Goal: Communication & Community: Answer question/provide support

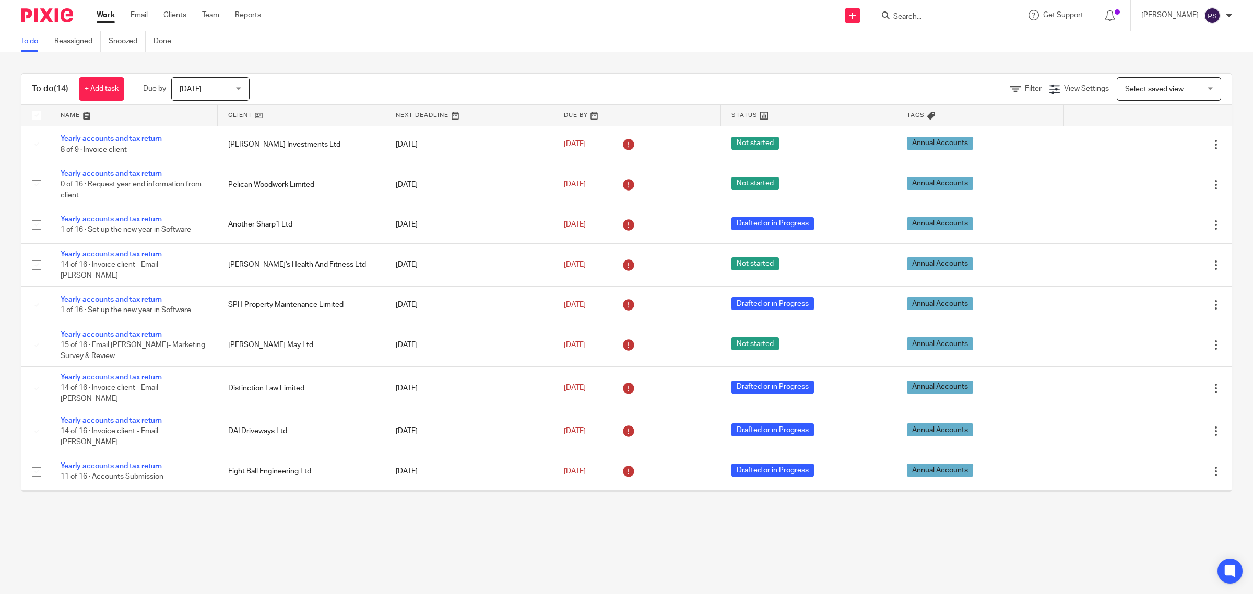
click at [956, 22] on div at bounding box center [944, 15] width 146 height 31
click at [953, 19] on input "Search" at bounding box center [939, 17] width 94 height 9
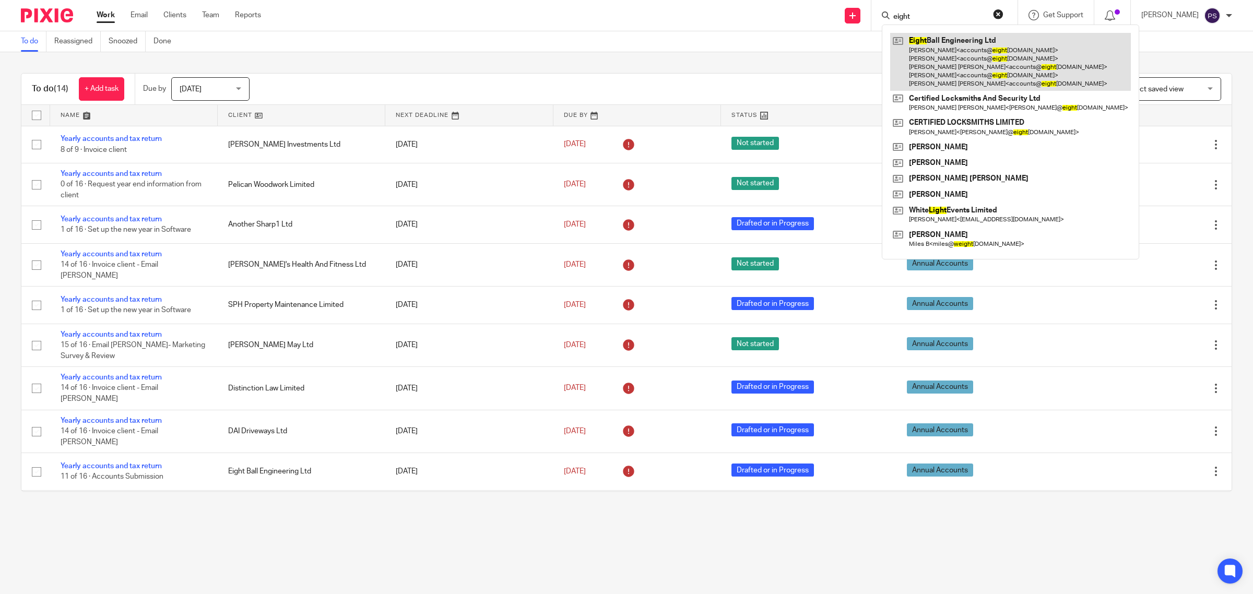
type input "eight"
click at [957, 48] on link at bounding box center [1010, 62] width 241 height 58
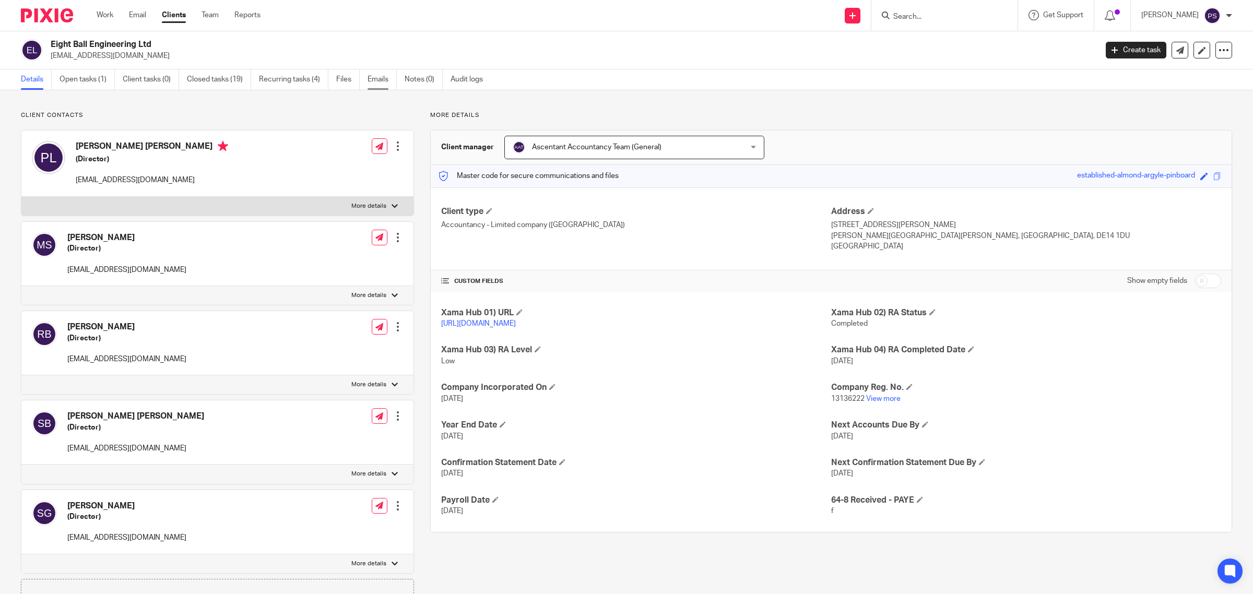
click at [382, 78] on link "Emails" at bounding box center [382, 79] width 29 height 20
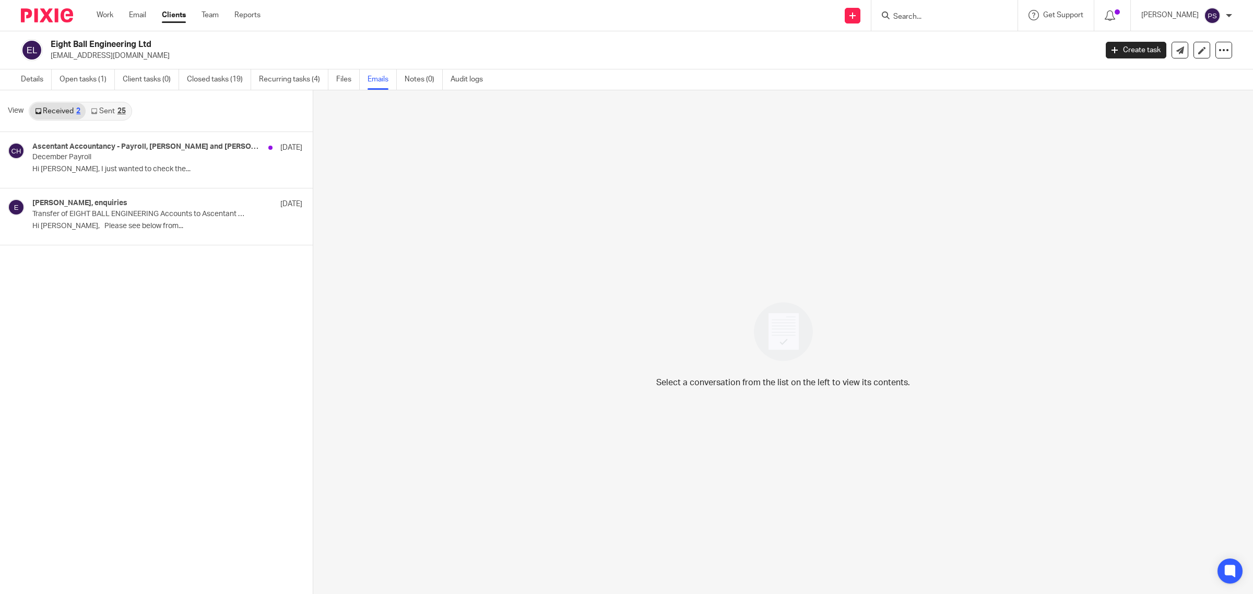
click at [100, 108] on link "Sent 25" at bounding box center [108, 111] width 45 height 17
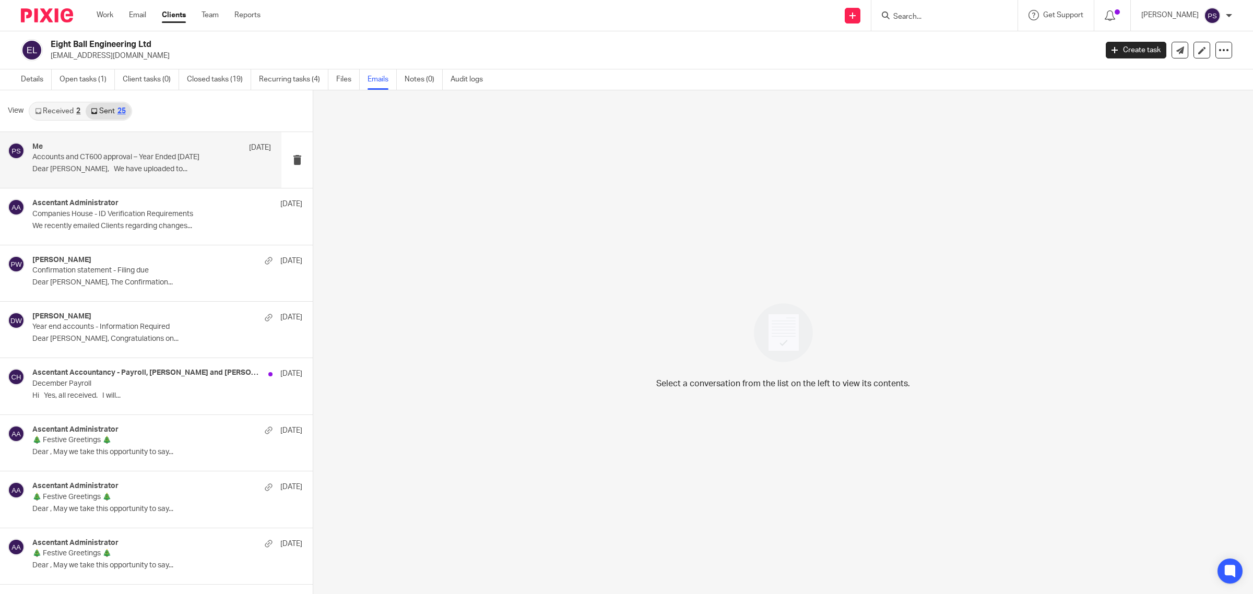
click at [138, 159] on p "Accounts and CT600 approval – Year Ended 31st January 2025" at bounding box center [127, 157] width 191 height 9
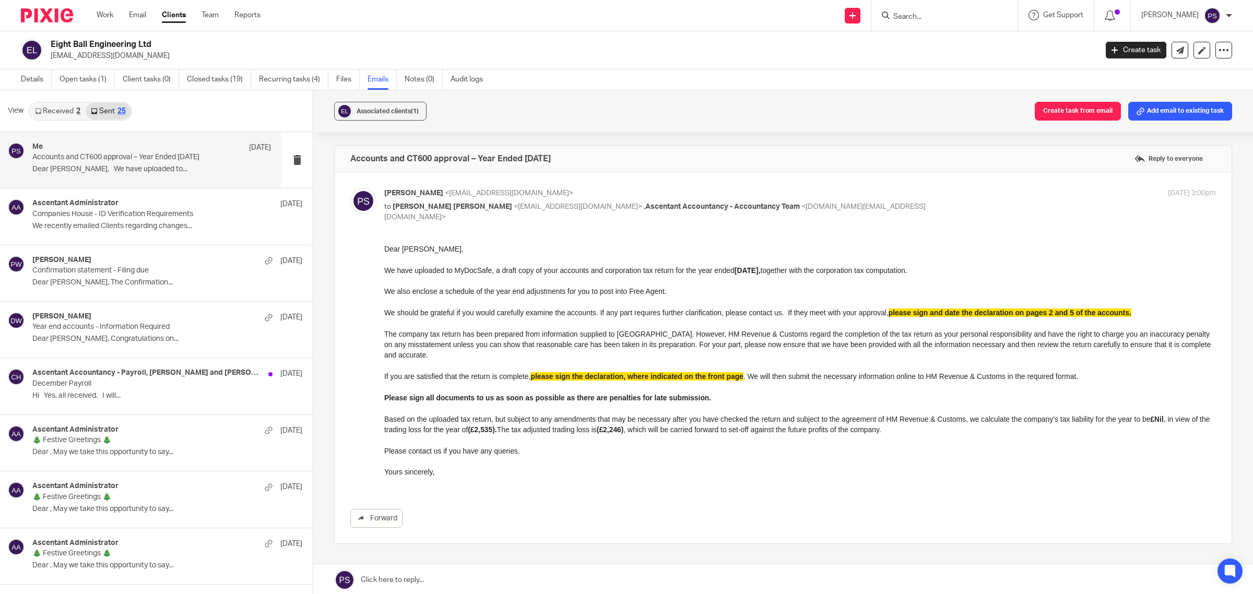
drag, startPoint x: 377, startPoint y: 77, endPoint x: 601, endPoint y: 77, distance: 224.5
click at [377, 77] on link "Emails" at bounding box center [382, 79] width 29 height 20
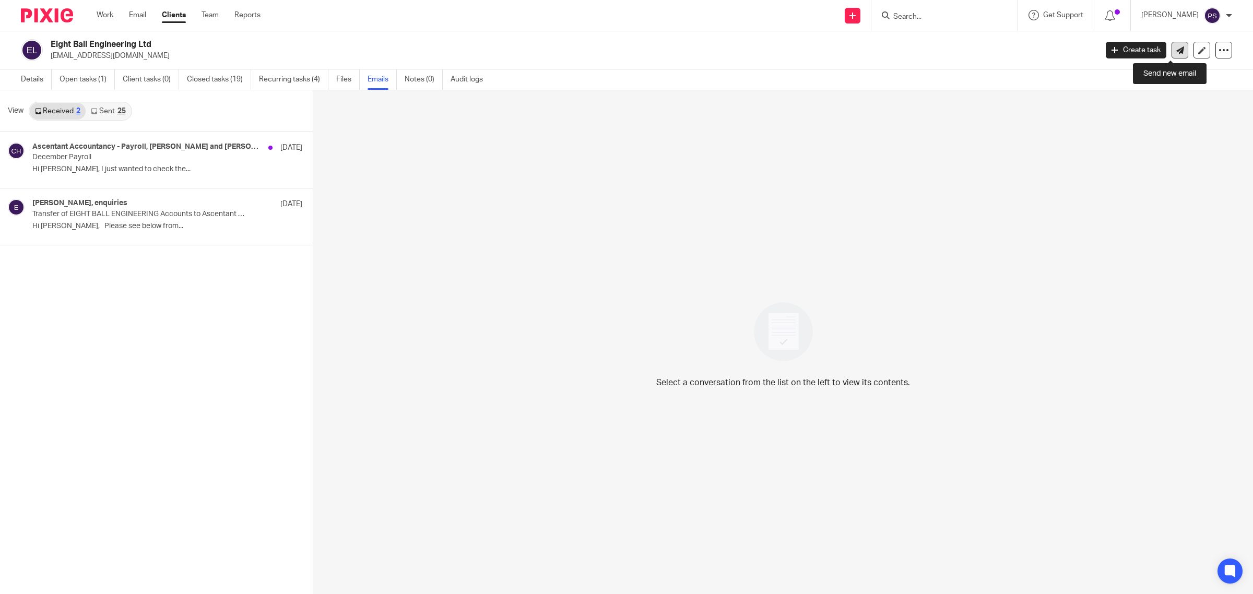
click at [1176, 52] on icon at bounding box center [1180, 50] width 8 height 8
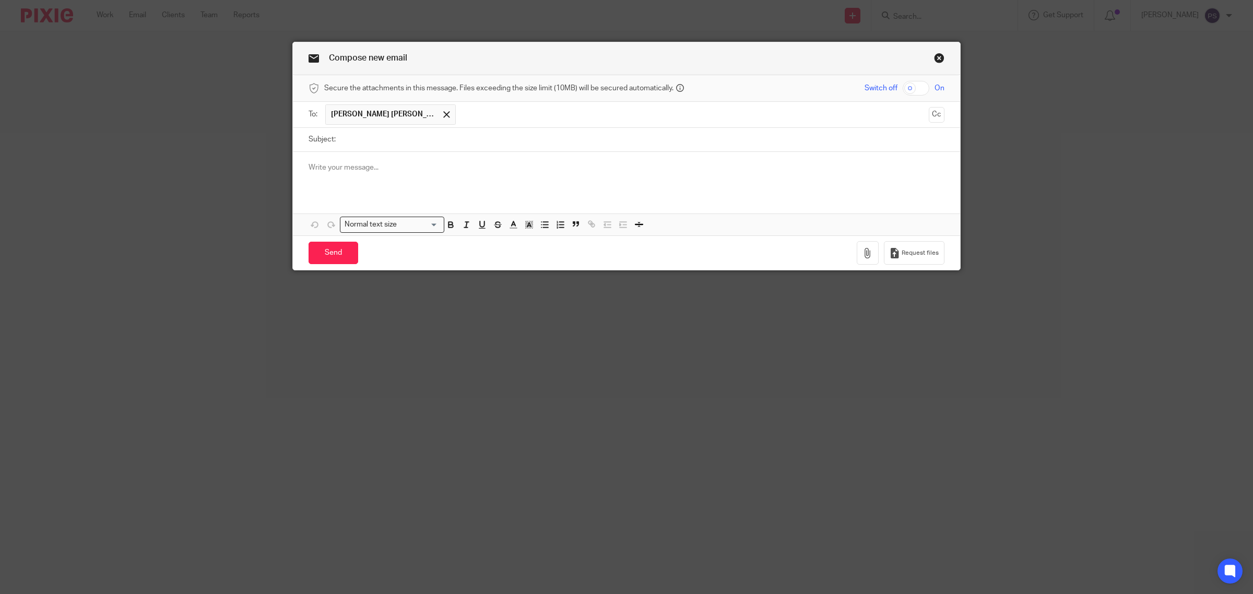
click at [346, 119] on span "[PERSON_NAME] [PERSON_NAME]" at bounding box center [383, 114] width 104 height 10
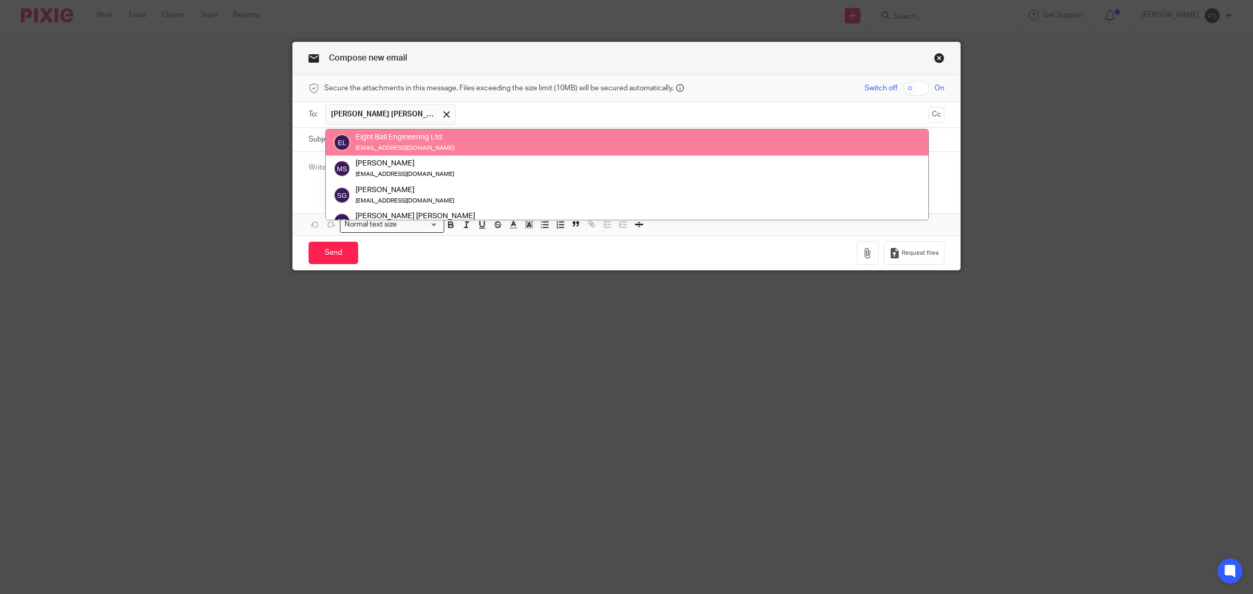
click at [461, 113] on input "text" at bounding box center [692, 114] width 463 height 20
drag, startPoint x: 280, startPoint y: 176, endPoint x: 303, endPoint y: 176, distance: 23.0
click at [286, 176] on div "Compose new email Secure the attachments in this message. Files exceeding the s…" at bounding box center [626, 297] width 1253 height 594
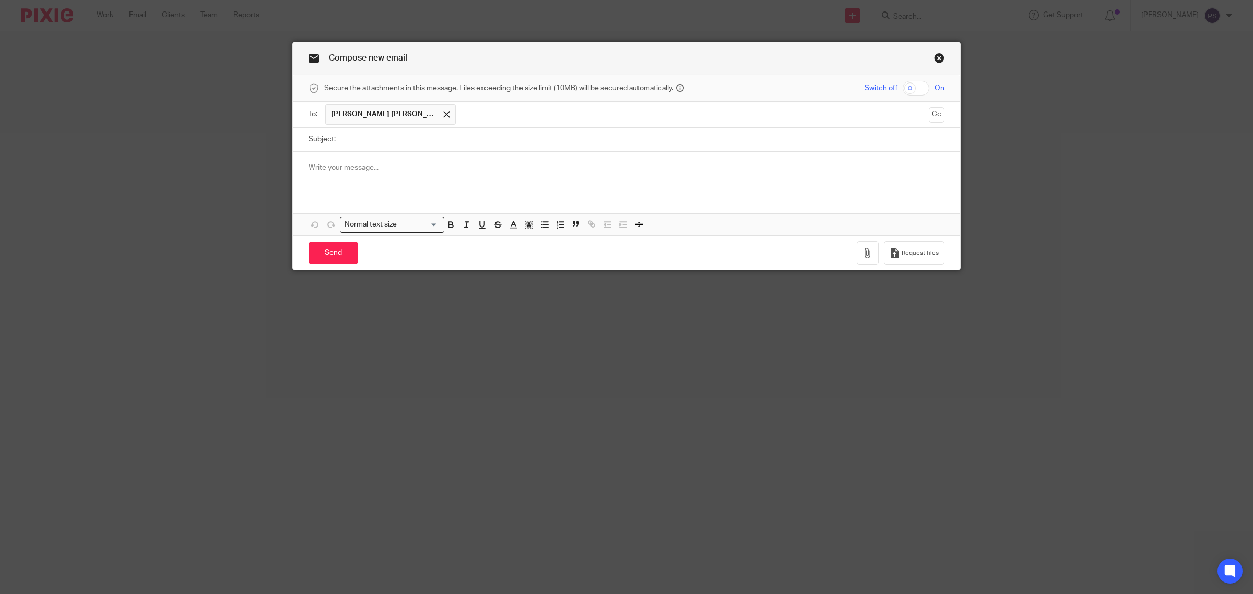
click at [306, 175] on div at bounding box center [626, 172] width 667 height 41
click at [349, 141] on input "Subject:" at bounding box center [643, 139] width 604 height 23
click at [416, 149] on input "Subject:" at bounding box center [643, 139] width 604 height 23
paste input "Accounts and CT600 Filed – Year Ended [DATE]"
type input "Accounts and CT600 Filed – Year Ended [DATE]"
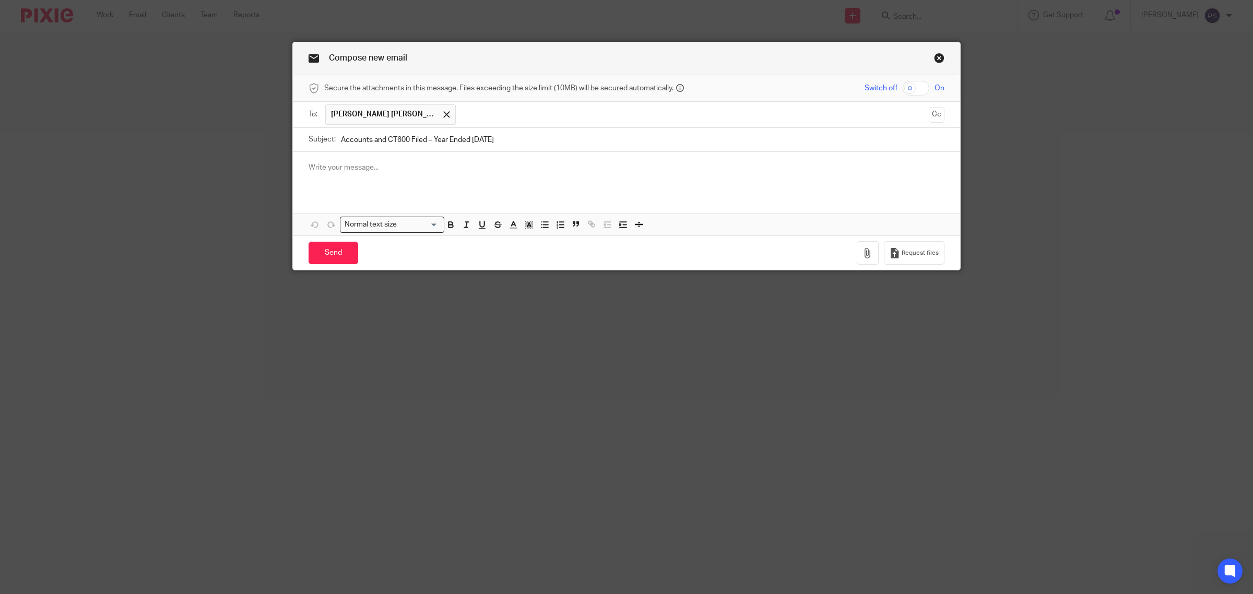
drag, startPoint x: 936, startPoint y: 119, endPoint x: 876, endPoint y: 124, distance: 60.3
click at [936, 119] on button "Cc" at bounding box center [937, 115] width 16 height 16
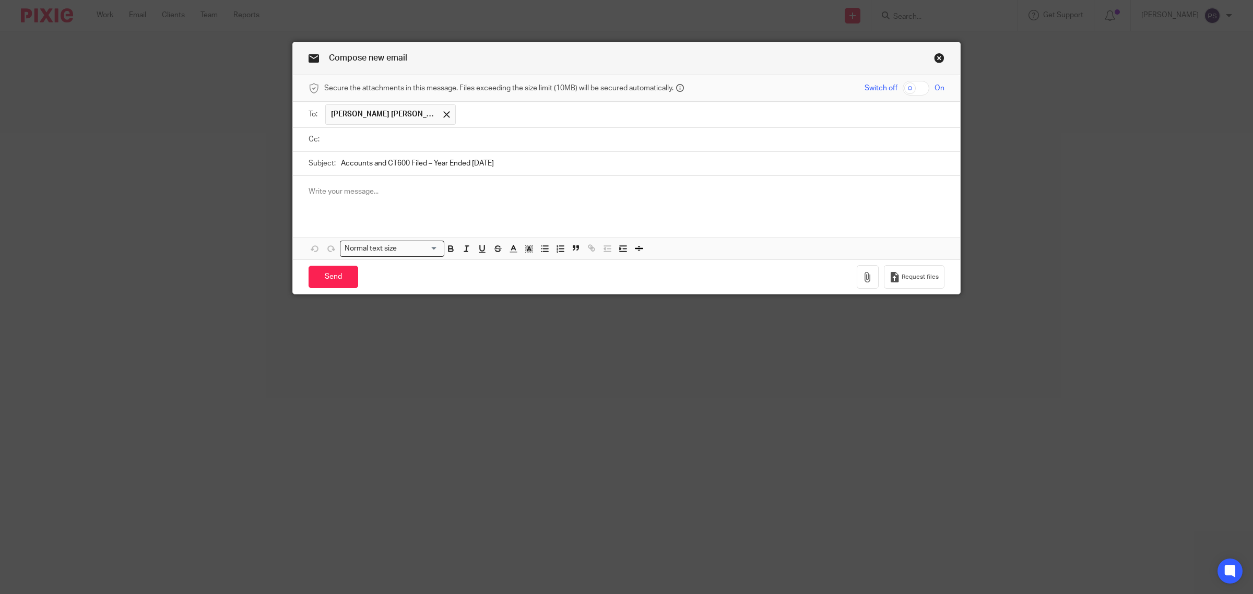
click at [336, 195] on p at bounding box center [627, 191] width 636 height 10
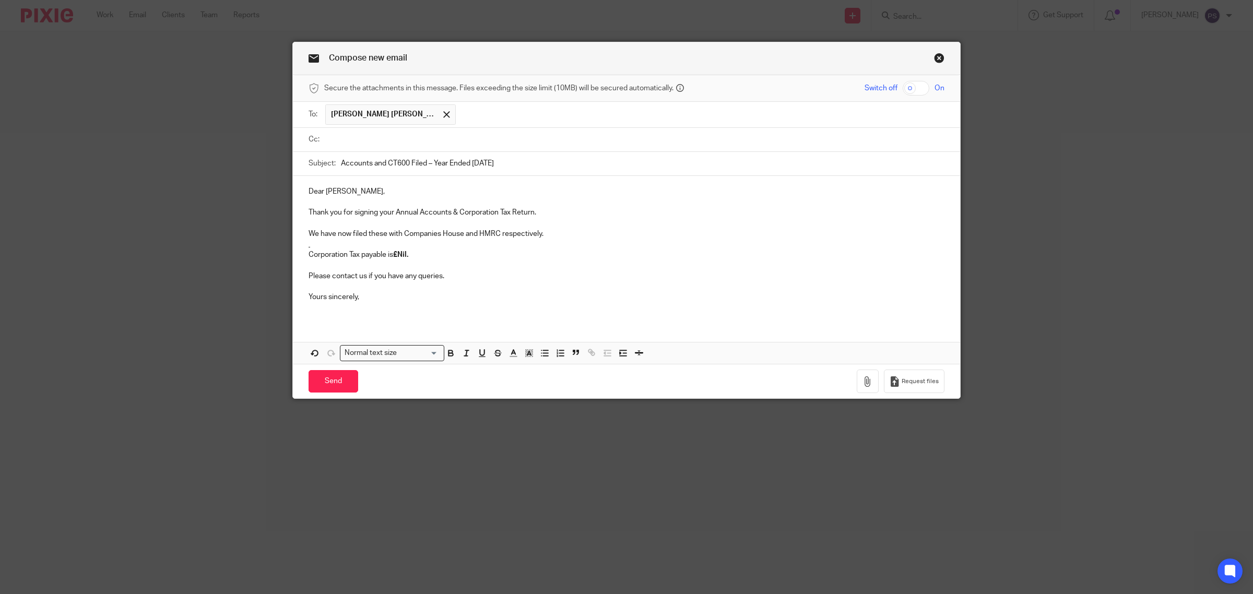
click at [315, 251] on p "Corporation Tax payable is £Nil." at bounding box center [627, 255] width 636 height 10
drag, startPoint x: 306, startPoint y: 244, endPoint x: 321, endPoint y: 243, distance: 14.7
click at [309, 244] on p at bounding box center [627, 244] width 636 height 10
click at [553, 215] on p "Thank you for signing your Annual Accounts & Corporation Tax Return." at bounding box center [627, 212] width 636 height 10
click at [547, 235] on p "We have now filed these with Companies House and HMRC respectively." at bounding box center [627, 234] width 636 height 10
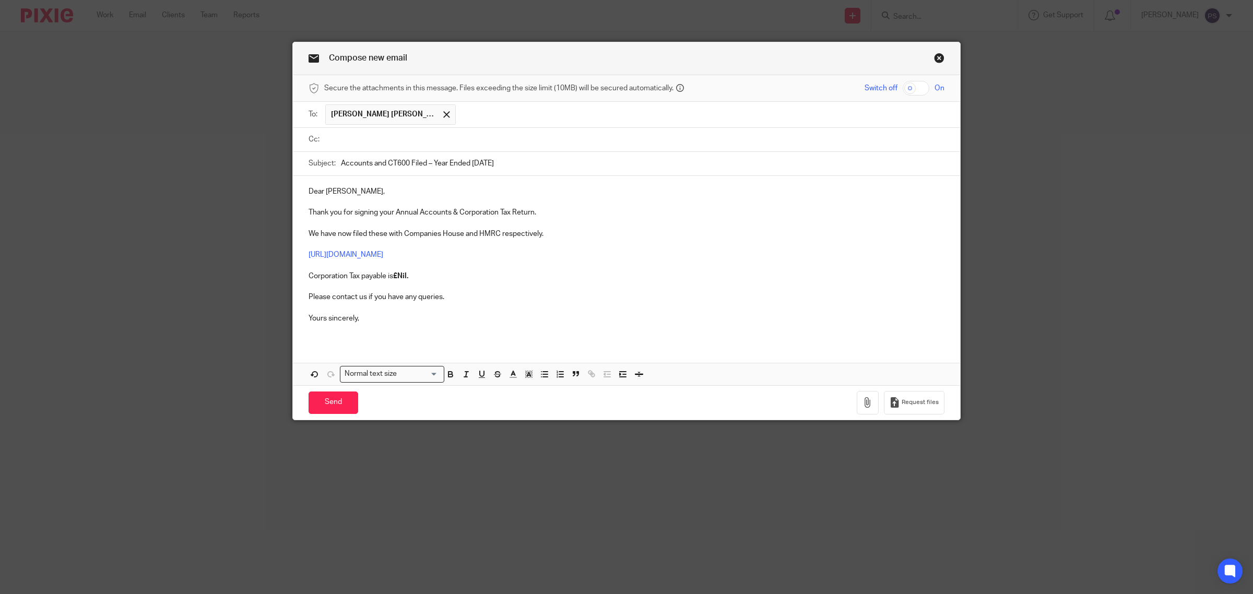
click at [398, 136] on input "text" at bounding box center [634, 140] width 612 height 12
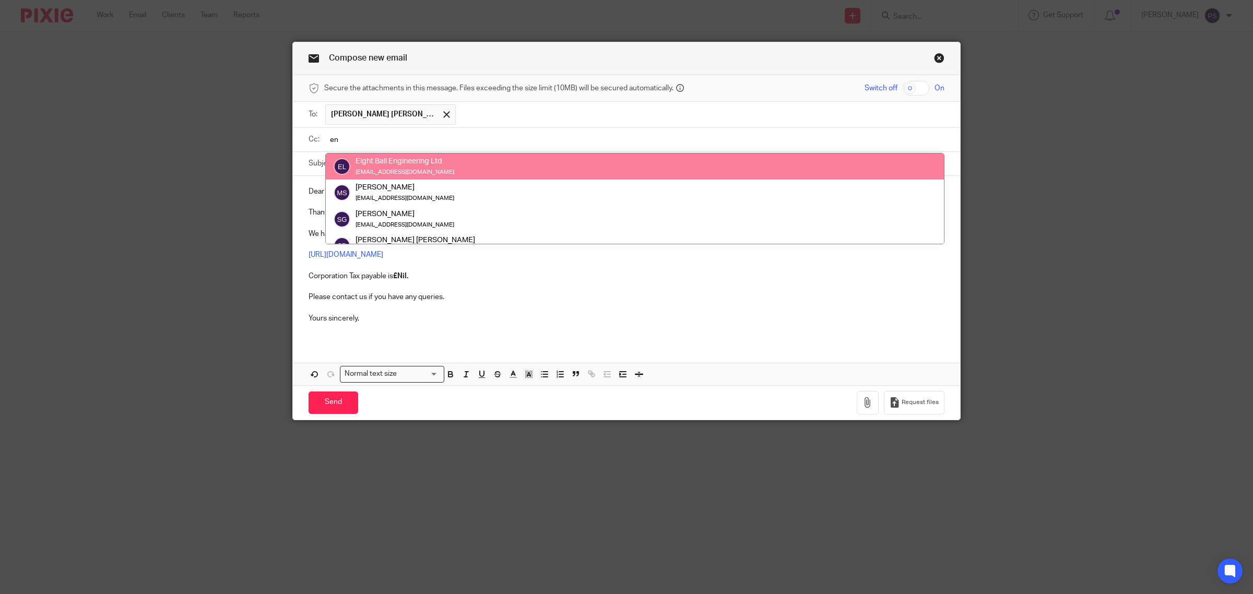
type input "en"
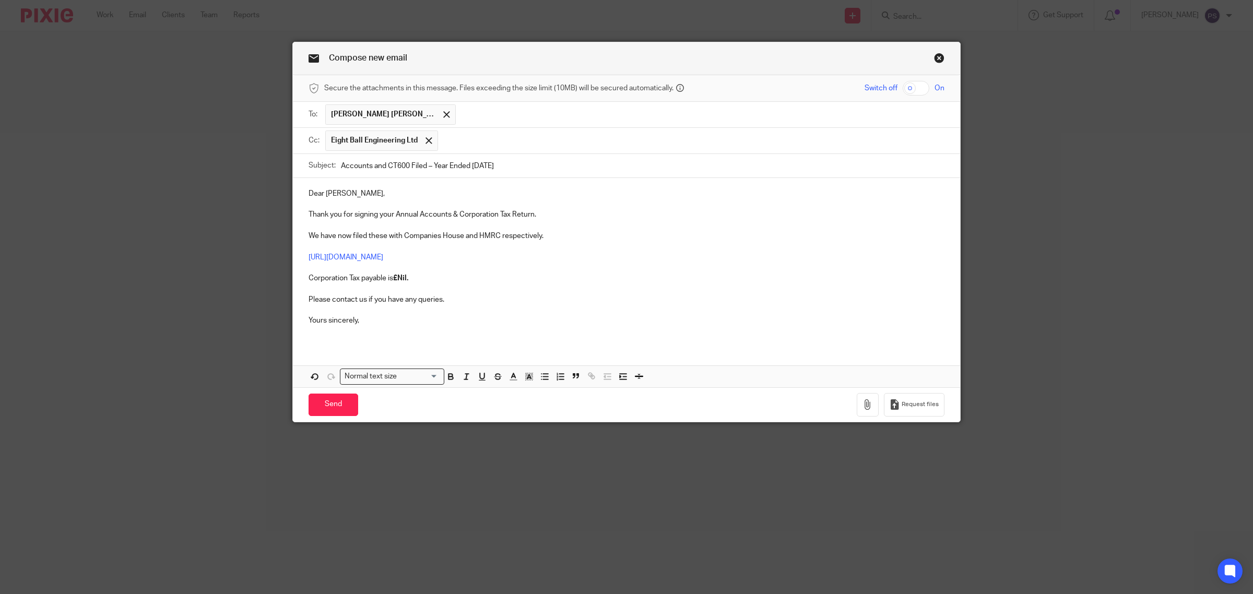
click at [428, 140] on div at bounding box center [429, 141] width 12 height 16
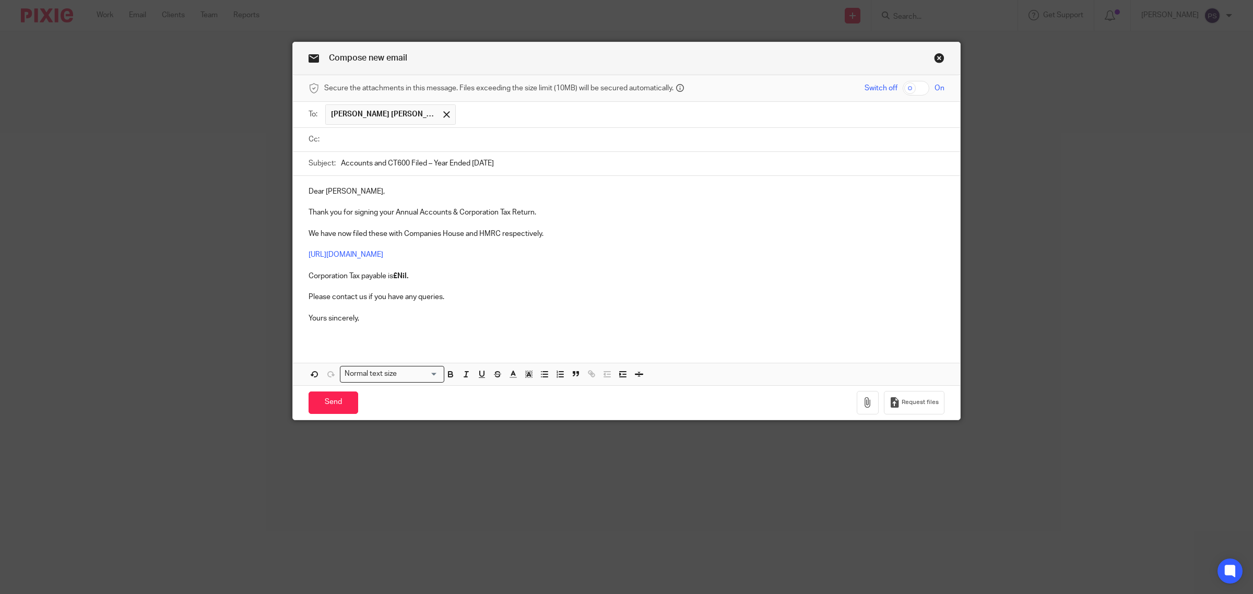
click at [435, 144] on input "text" at bounding box center [634, 140] width 612 height 12
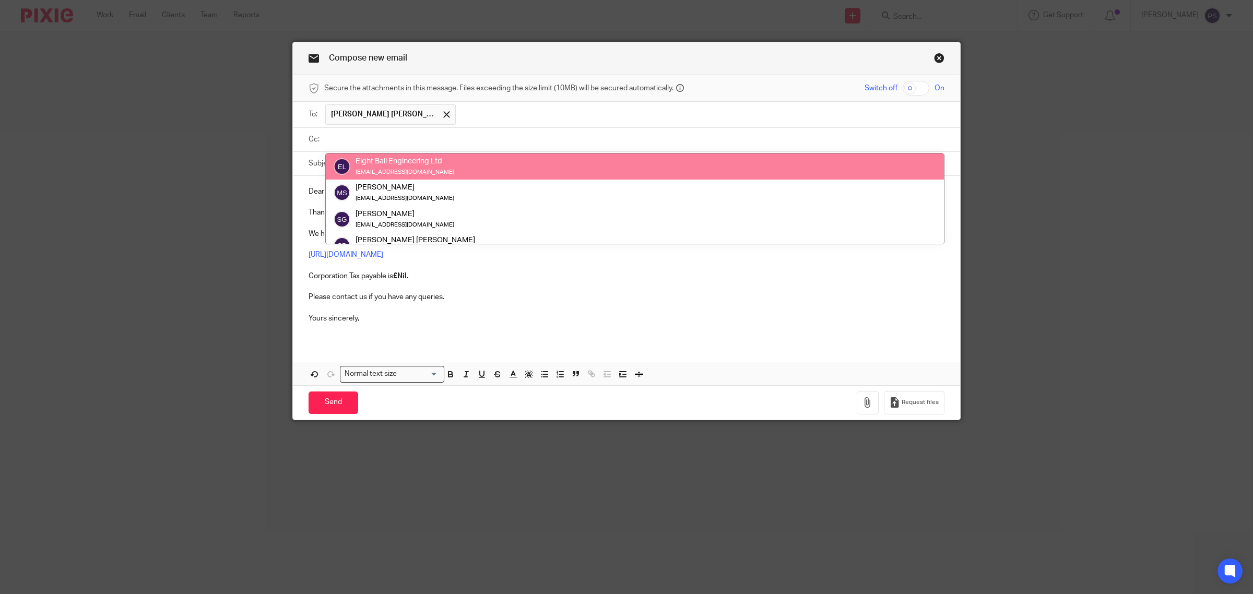
paste input "enquiries@eightballengineering.co.uk"
type input "enquiries@eightballengineering.co.uk"
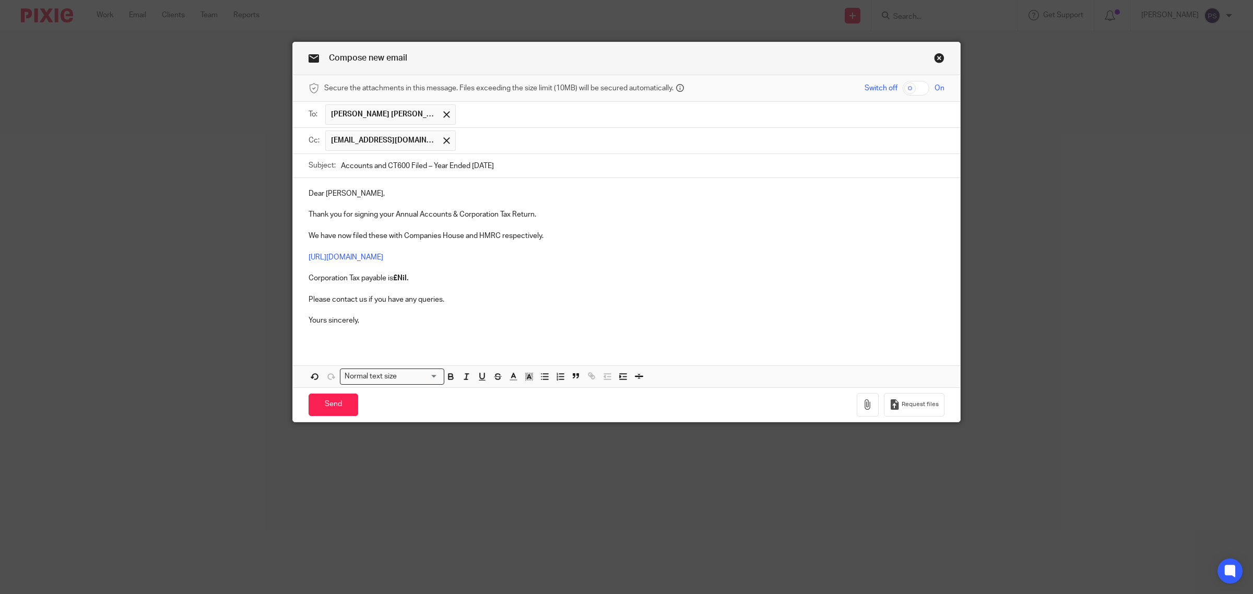
click at [477, 145] on input "text" at bounding box center [700, 141] width 479 height 20
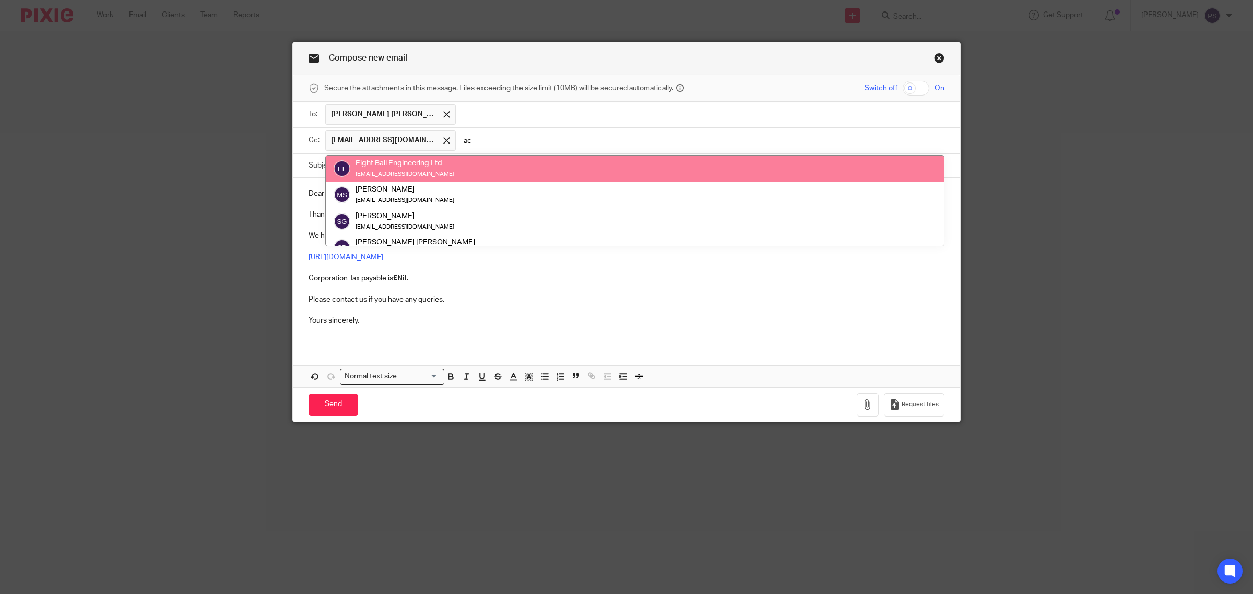
type input "a"
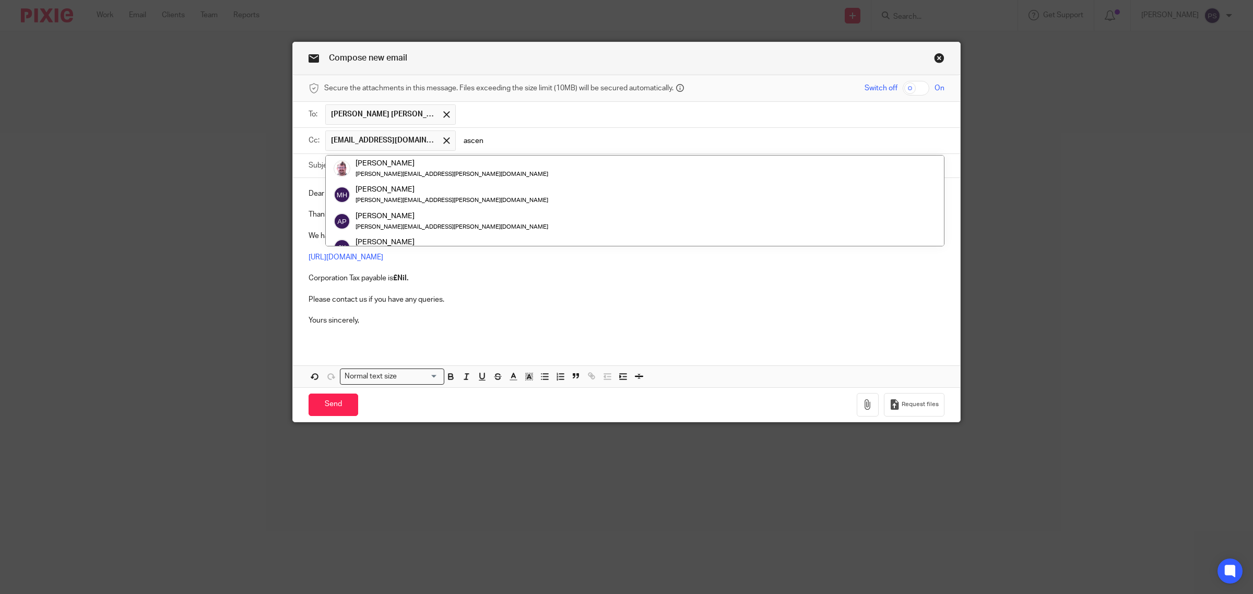
type input "ascen"
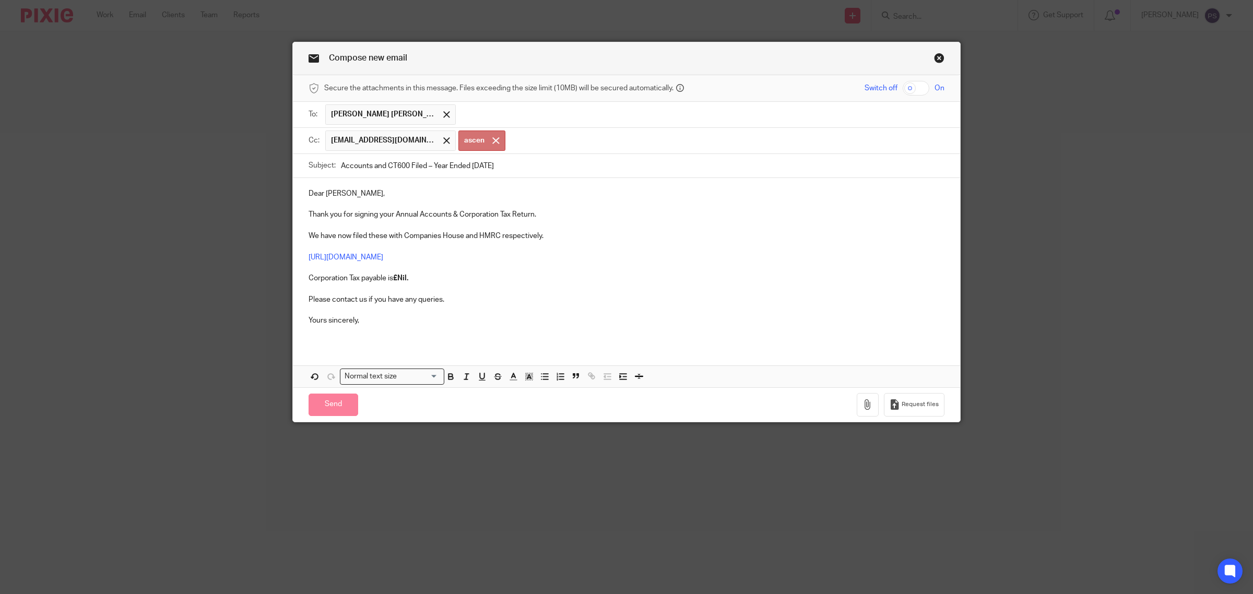
click at [469, 113] on input "text" at bounding box center [700, 114] width 479 height 20
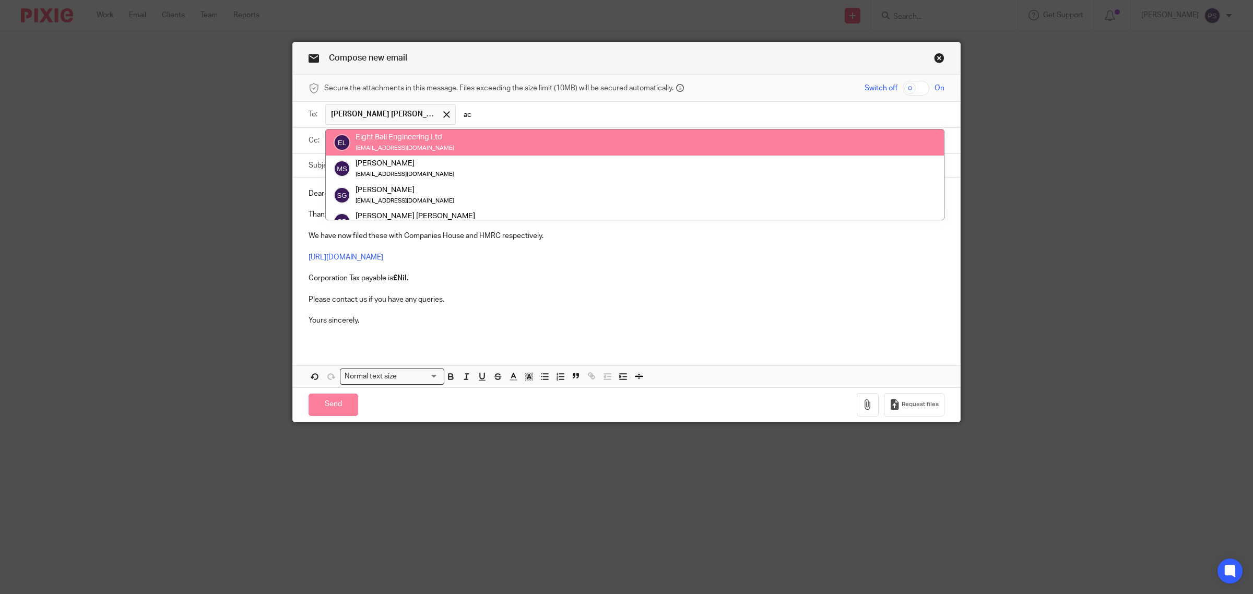
type input "a"
type input "asc"
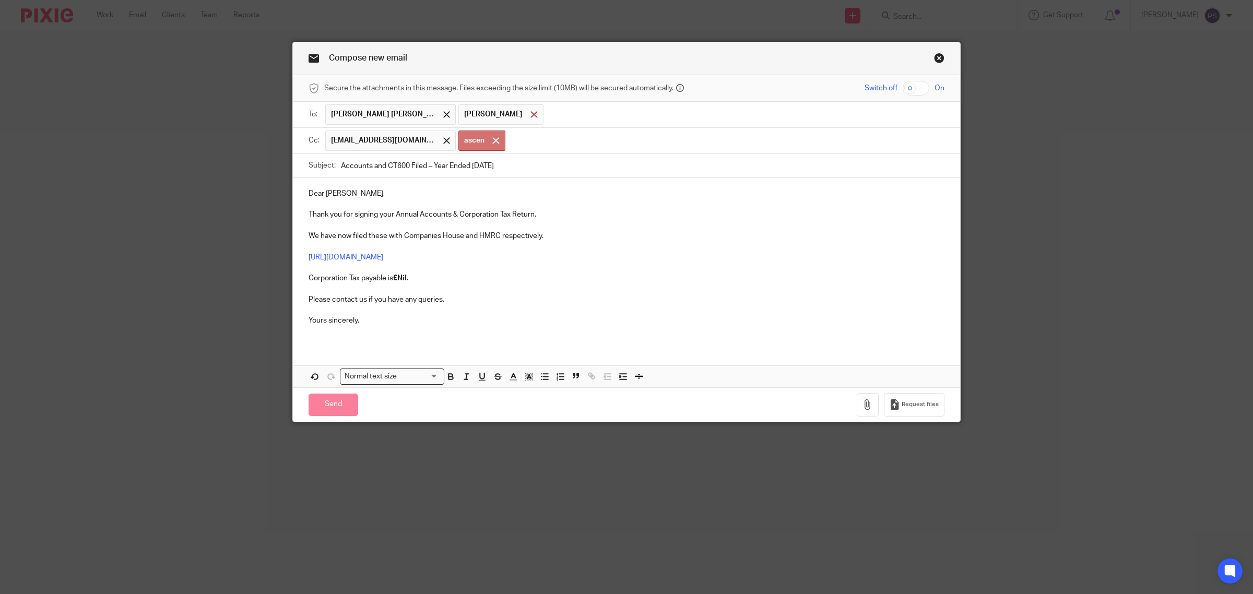
click at [528, 118] on div at bounding box center [534, 115] width 12 height 16
click at [490, 141] on div at bounding box center [496, 141] width 12 height 16
click at [356, 108] on span "Philip Alan Levy" at bounding box center [390, 114] width 131 height 20
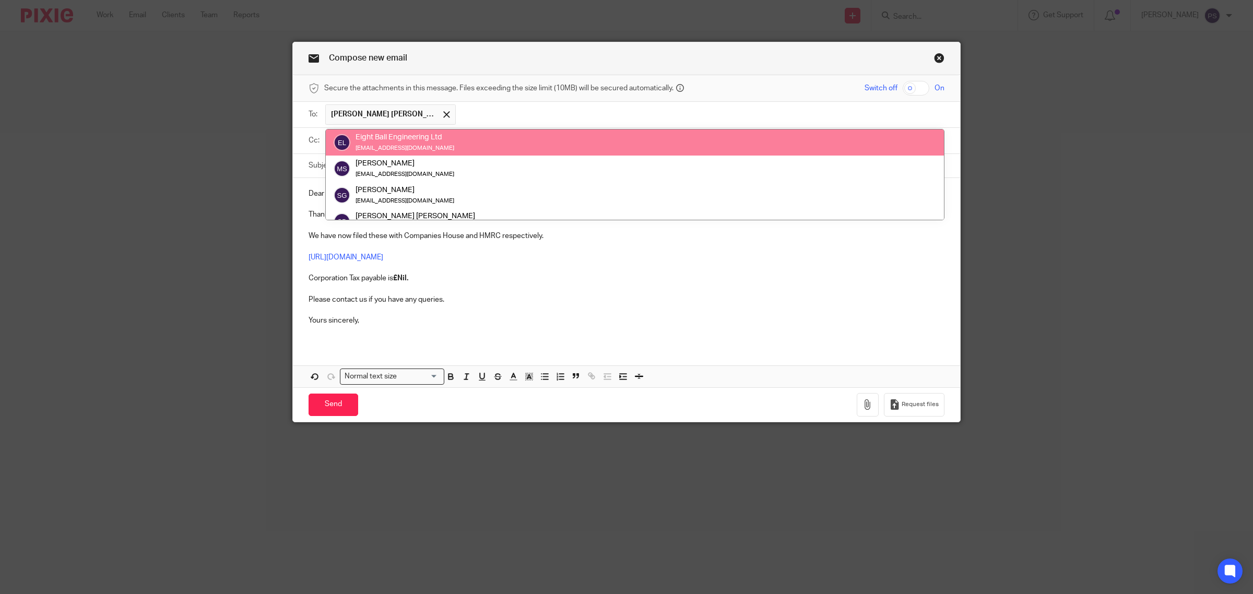
click at [461, 115] on input "text" at bounding box center [700, 114] width 479 height 20
click at [498, 113] on input "text" at bounding box center [700, 114] width 479 height 20
click at [506, 110] on input "text" at bounding box center [700, 114] width 479 height 20
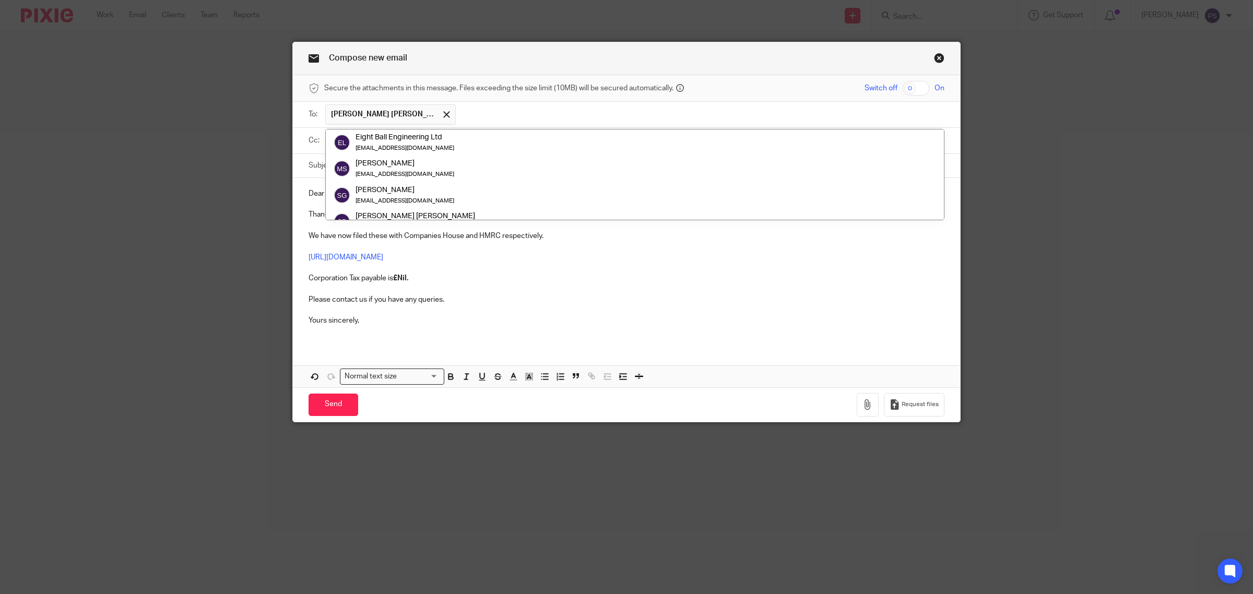
scroll to position [52, 0]
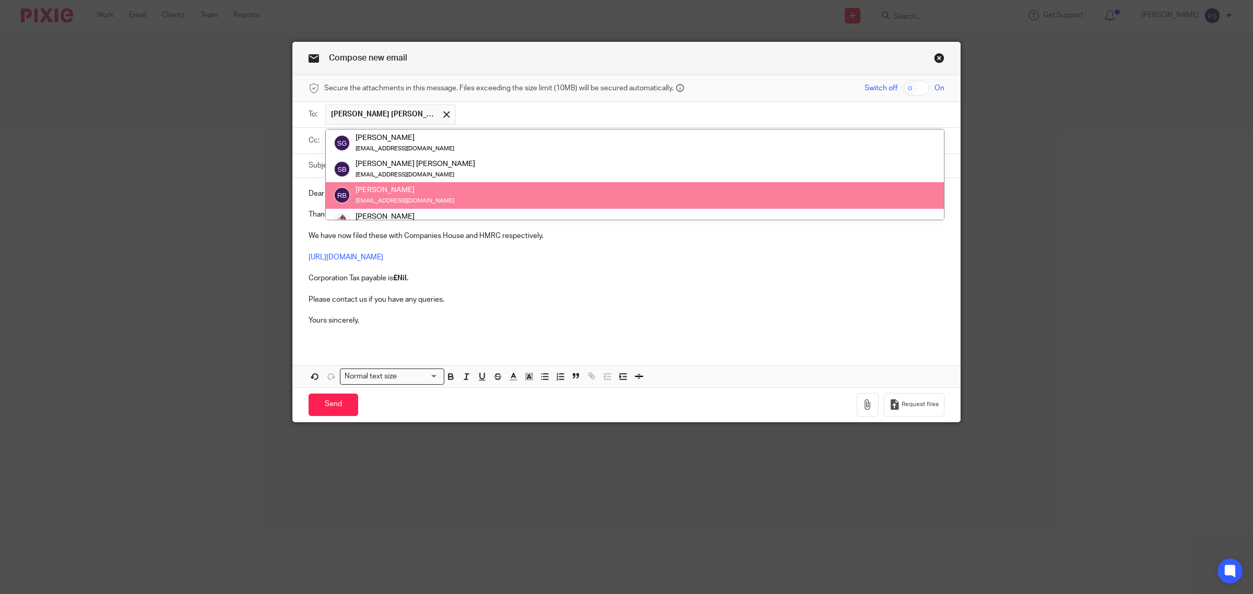
drag, startPoint x: 615, startPoint y: 320, endPoint x: 575, endPoint y: 235, distance: 93.4
click at [607, 313] on div "Dear Philip, Thank you for signing your Annual Accounts & Corporation Tax Retur…" at bounding box center [626, 261] width 667 height 167
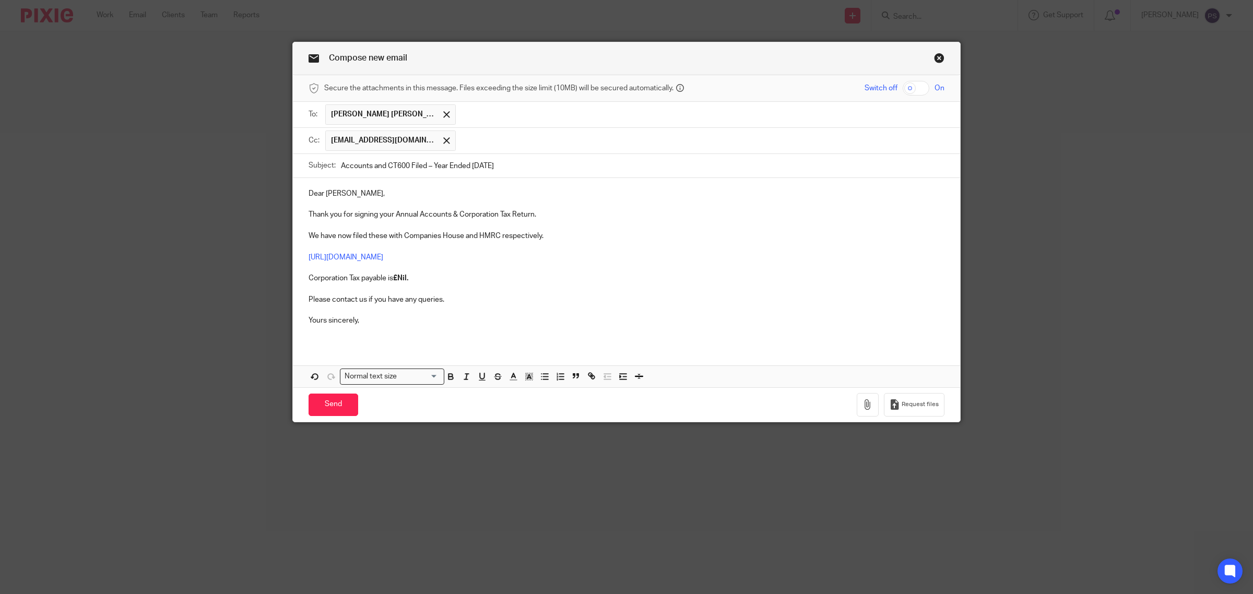
click at [528, 153] on ul "enquiries@eightballengineering.co.uk" at bounding box center [634, 141] width 619 height 26
click at [514, 140] on input "text" at bounding box center [700, 141] width 479 height 20
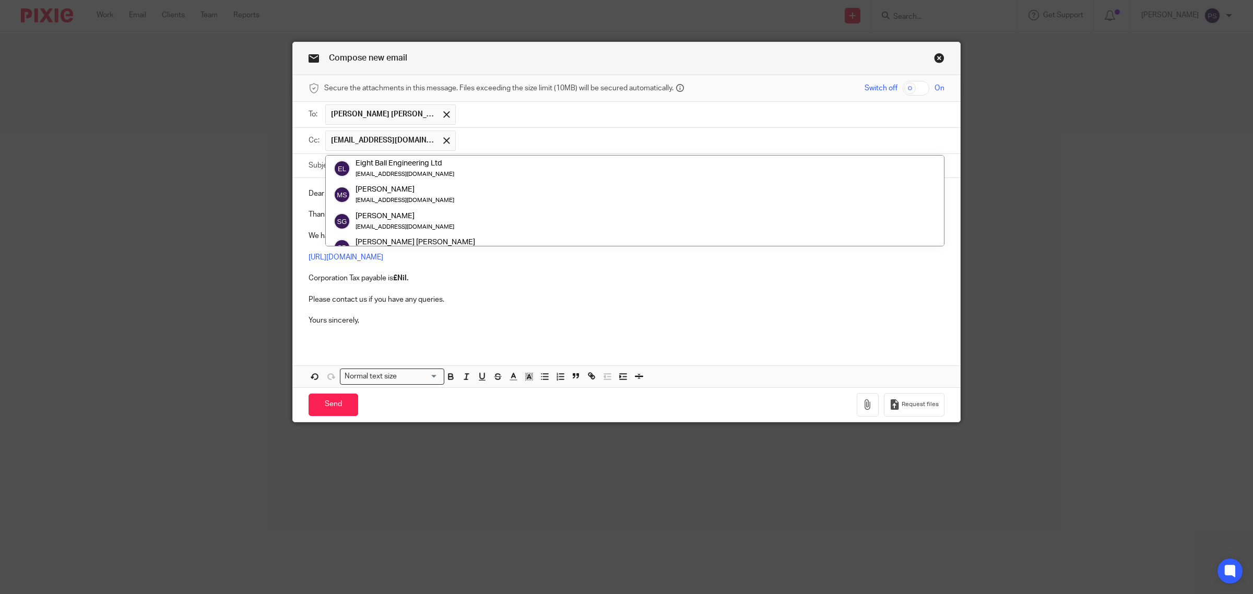
paste input "accountancy.team@ascentant.co.uk"
type input "accountancy.team@ascentant.co.uk"
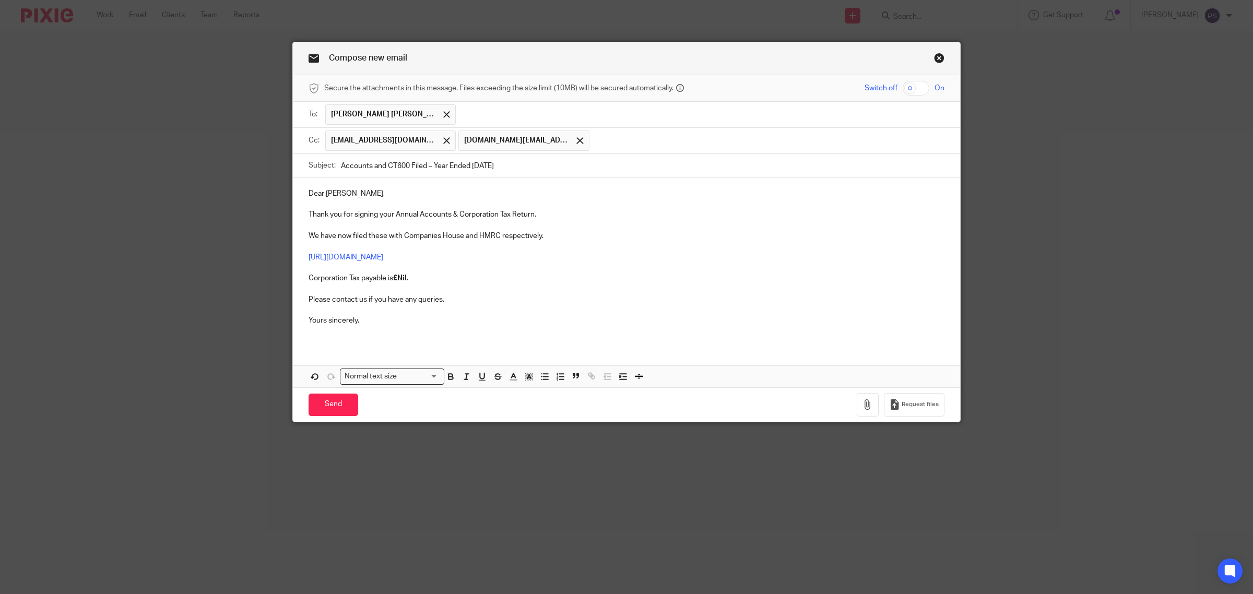
click at [571, 204] on p at bounding box center [627, 204] width 636 height 10
click at [325, 403] on input "Send" at bounding box center [334, 405] width 50 height 22
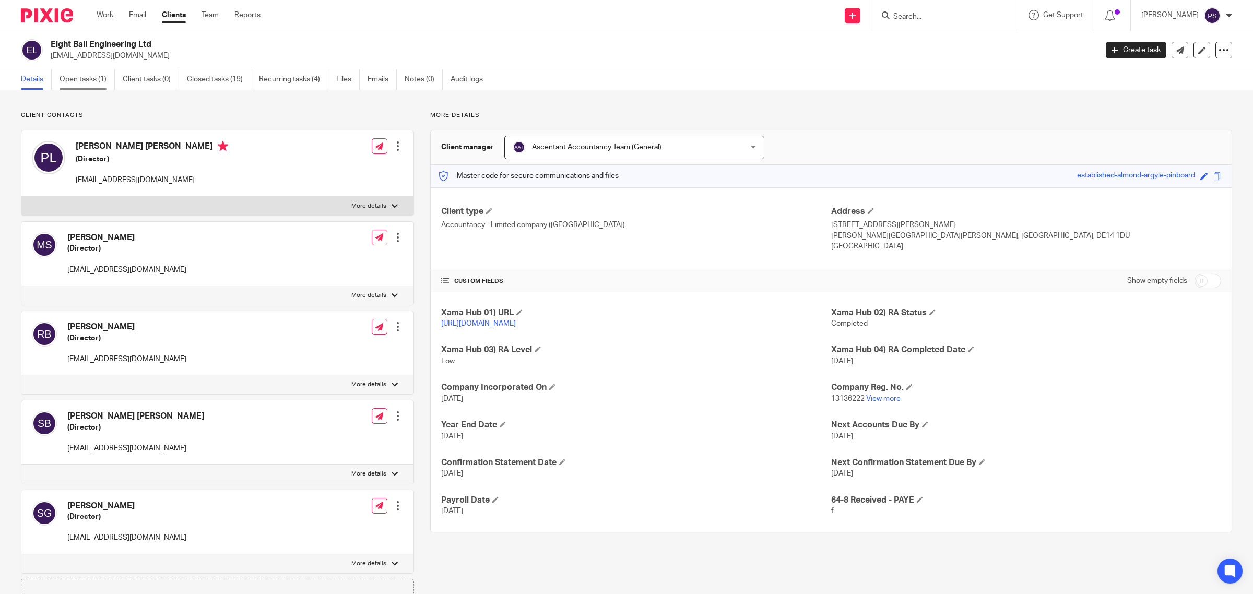
click at [92, 74] on link "Open tasks (1)" at bounding box center [87, 79] width 55 height 20
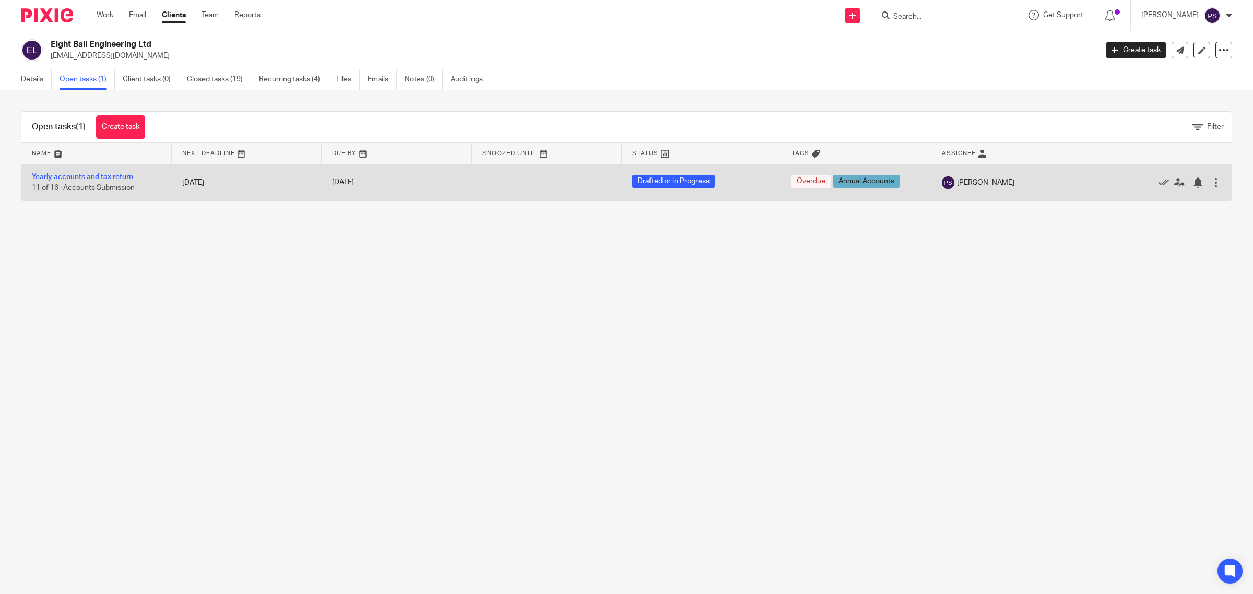
click at [94, 176] on link "Yearly accounts and tax return" at bounding box center [82, 176] width 101 height 7
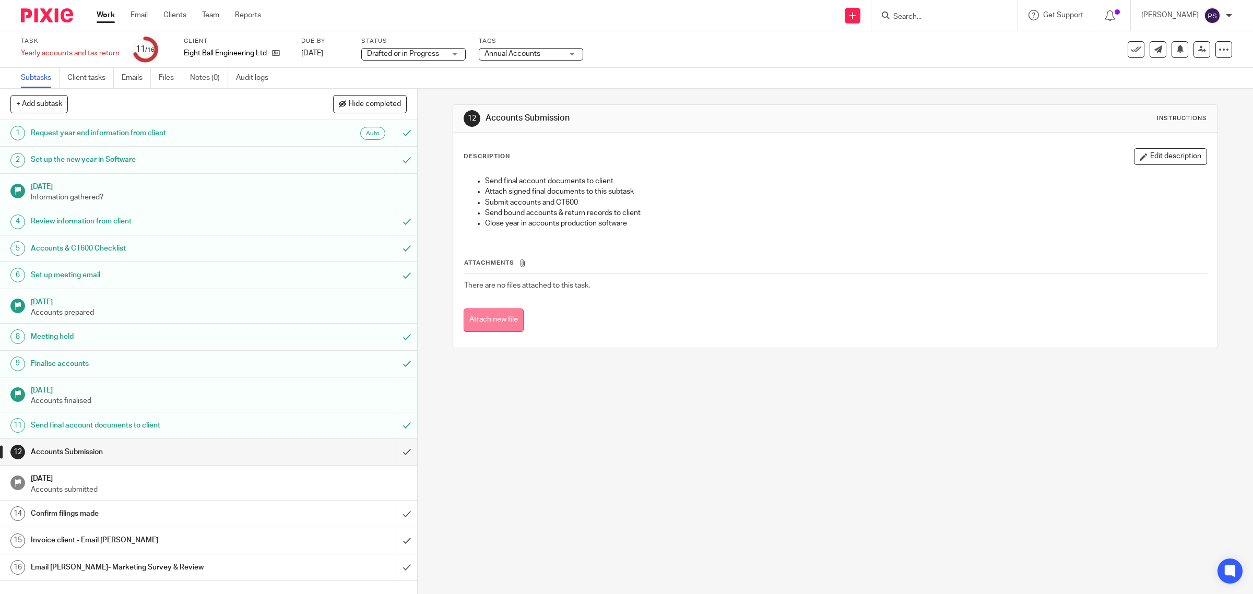
click at [483, 320] on button "Attach new file" at bounding box center [494, 320] width 60 height 23
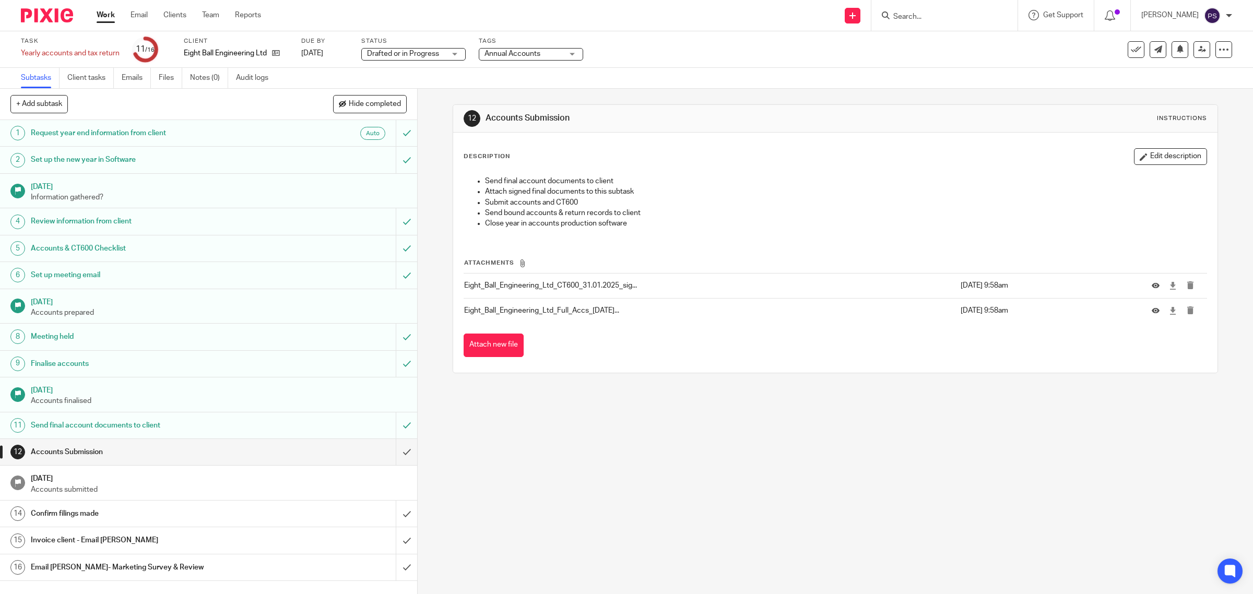
click at [152, 482] on h1 "[DATE]" at bounding box center [219, 477] width 376 height 13
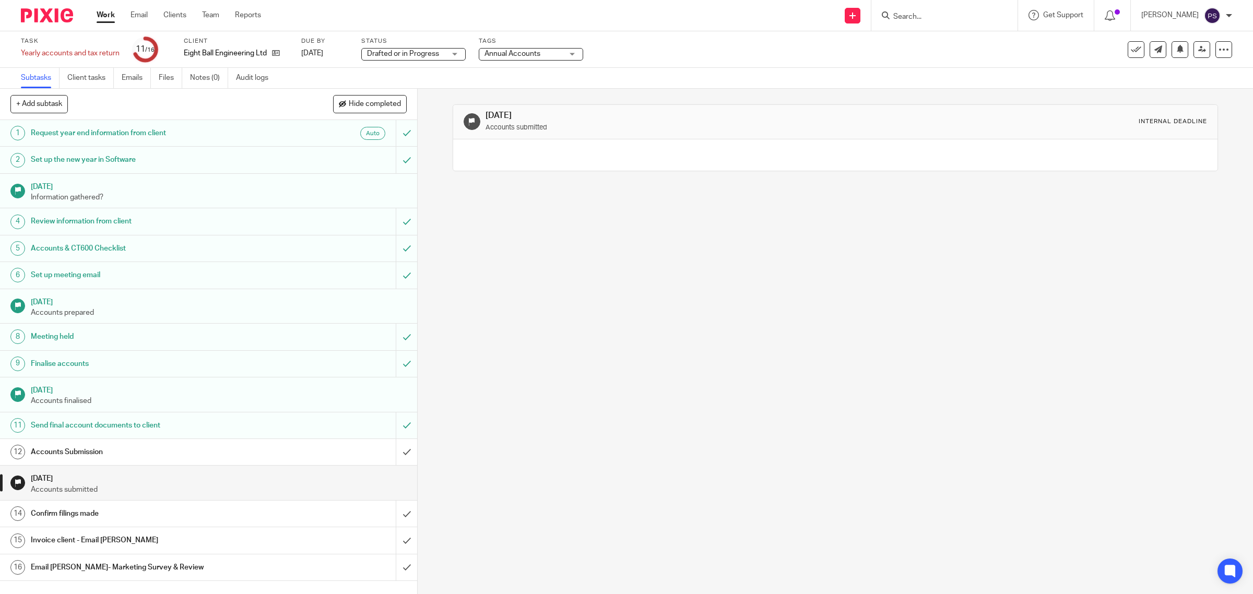
click at [183, 453] on h1 "Accounts Submission" at bounding box center [149, 452] width 237 height 16
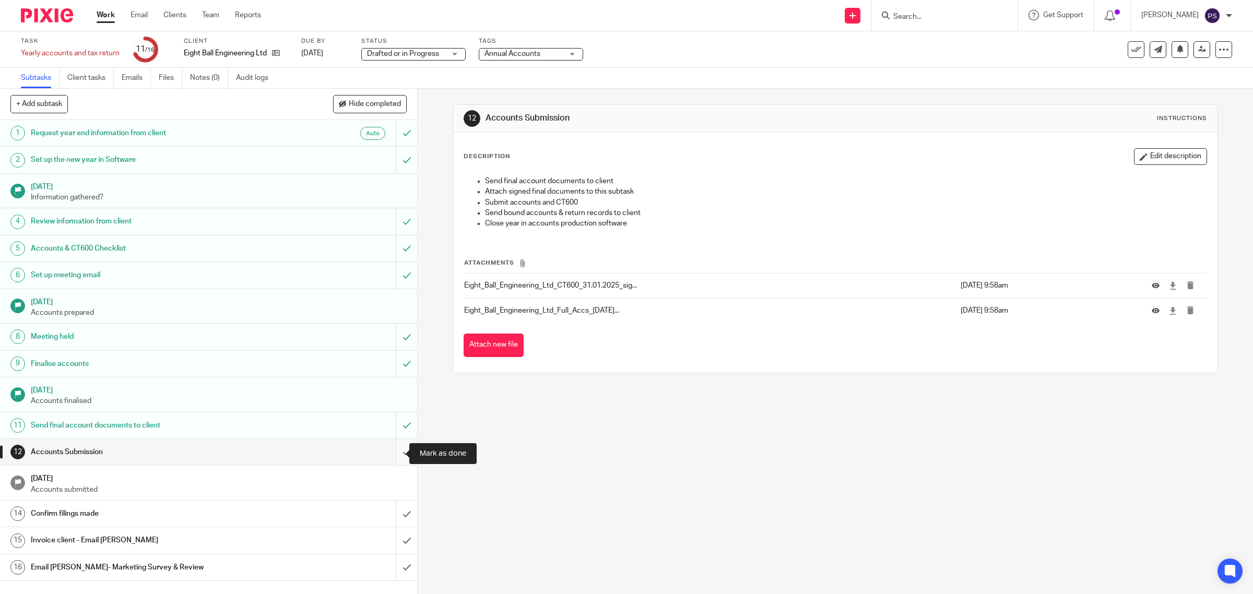
click at [387, 455] on input "submit" at bounding box center [208, 452] width 417 height 26
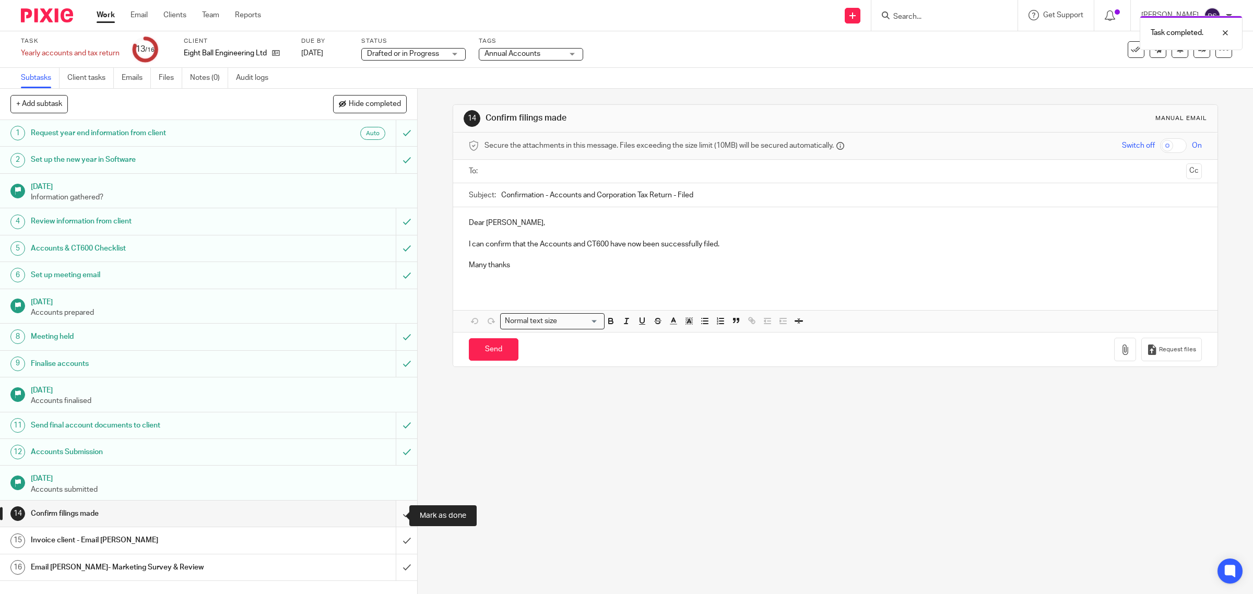
click at [395, 515] on input "submit" at bounding box center [208, 514] width 417 height 26
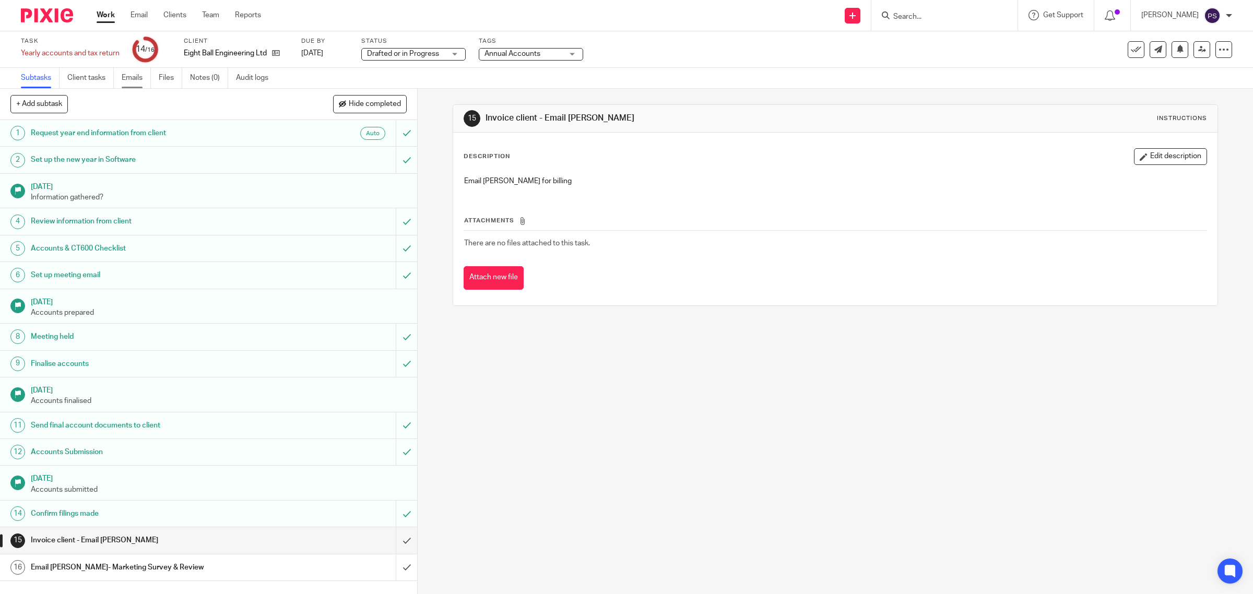
click at [132, 79] on link "Emails" at bounding box center [136, 78] width 29 height 20
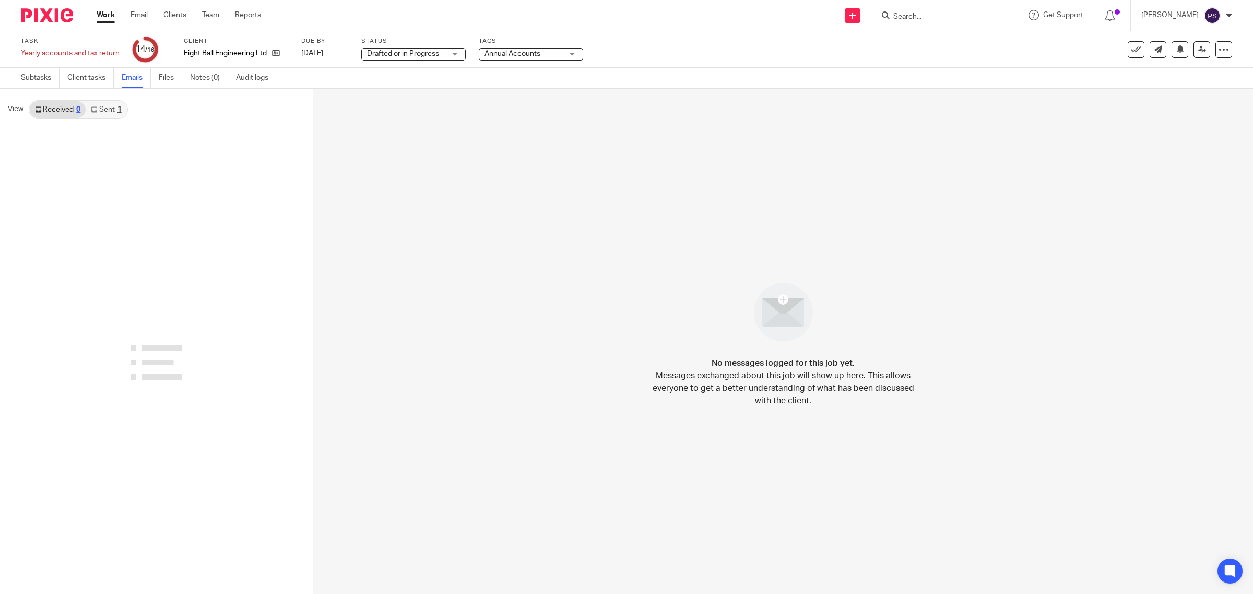
click at [111, 110] on link "Sent 1" at bounding box center [106, 109] width 41 height 17
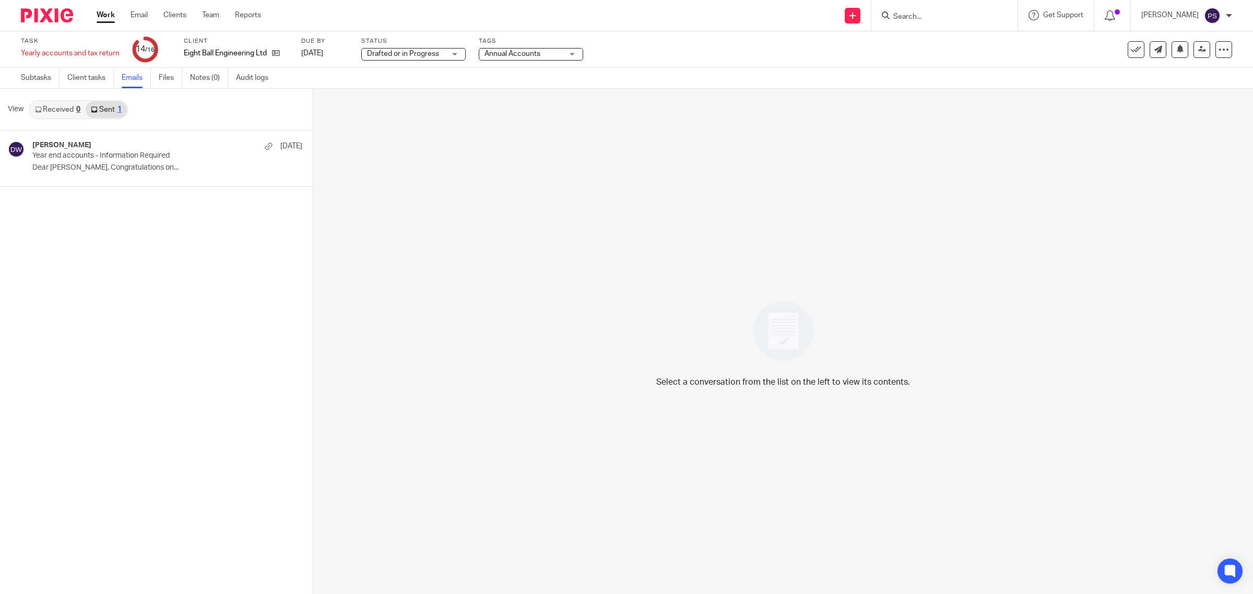
click at [111, 110] on link "Sent 1" at bounding box center [106, 109] width 41 height 17
click at [103, 105] on link "Sent 1" at bounding box center [106, 109] width 41 height 17
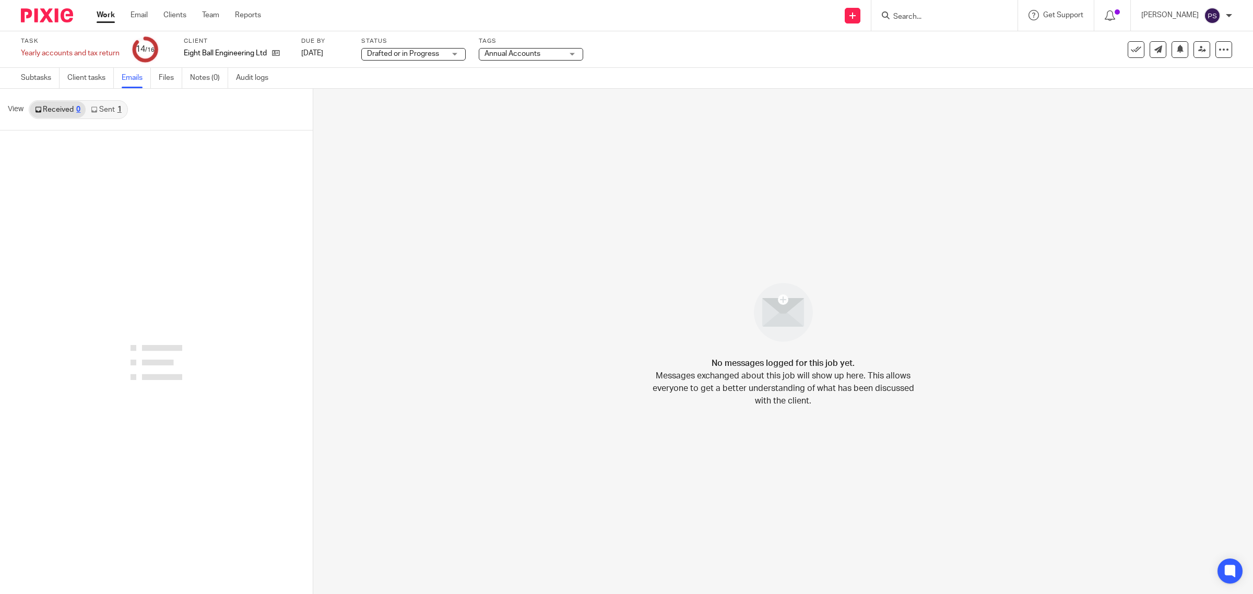
click at [110, 107] on link "Sent 1" at bounding box center [106, 109] width 41 height 17
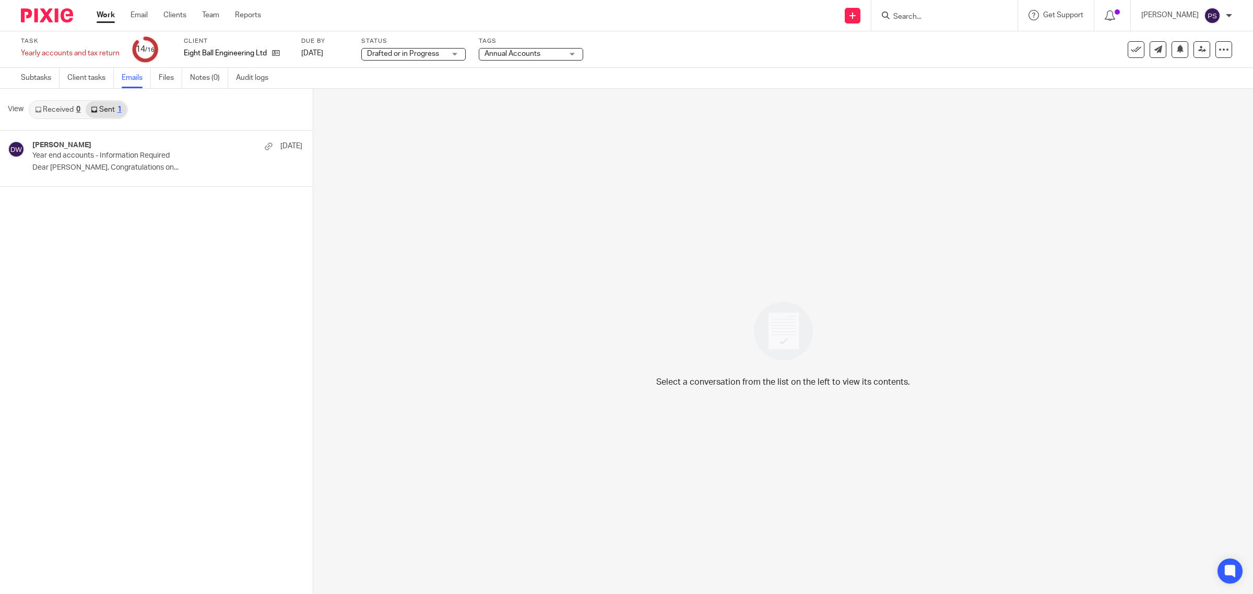
click at [101, 109] on link "Sent 1" at bounding box center [106, 109] width 41 height 17
click at [66, 109] on link "Received 0" at bounding box center [58, 109] width 56 height 17
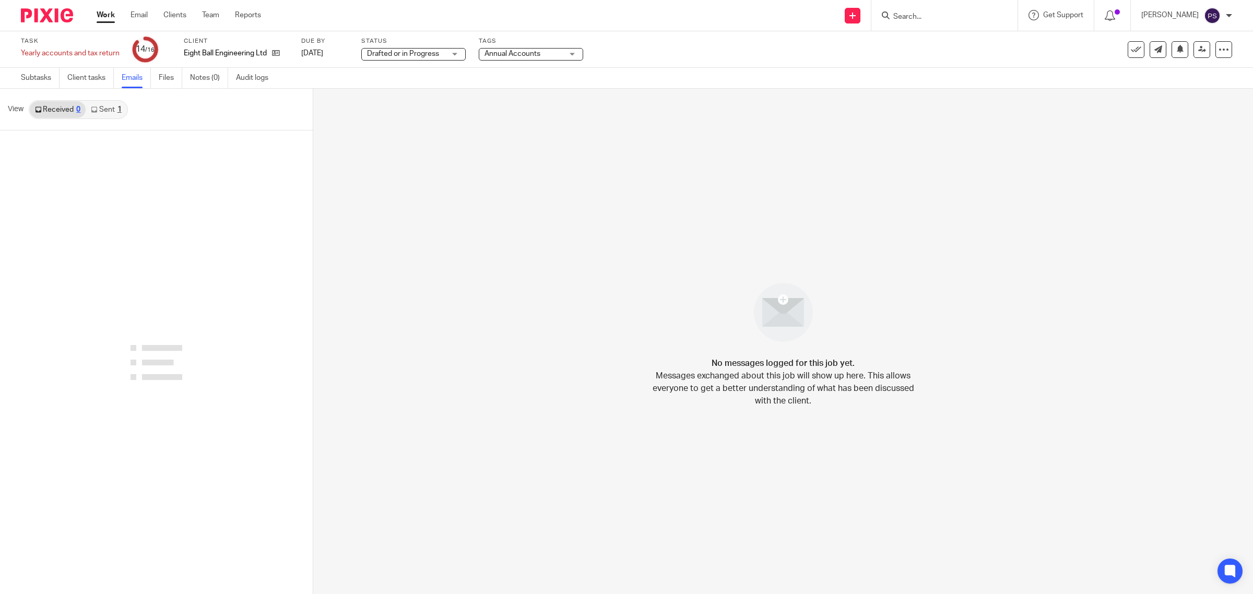
click at [949, 19] on input "Search" at bounding box center [939, 17] width 94 height 9
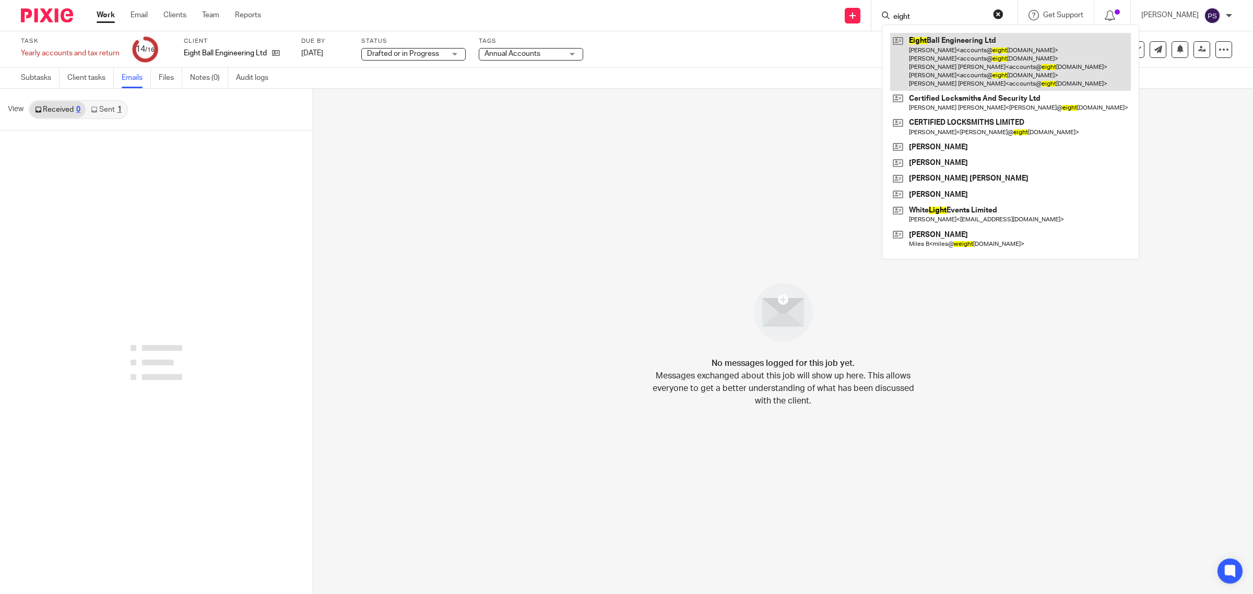
type input "eight"
click at [993, 53] on link at bounding box center [1010, 62] width 241 height 58
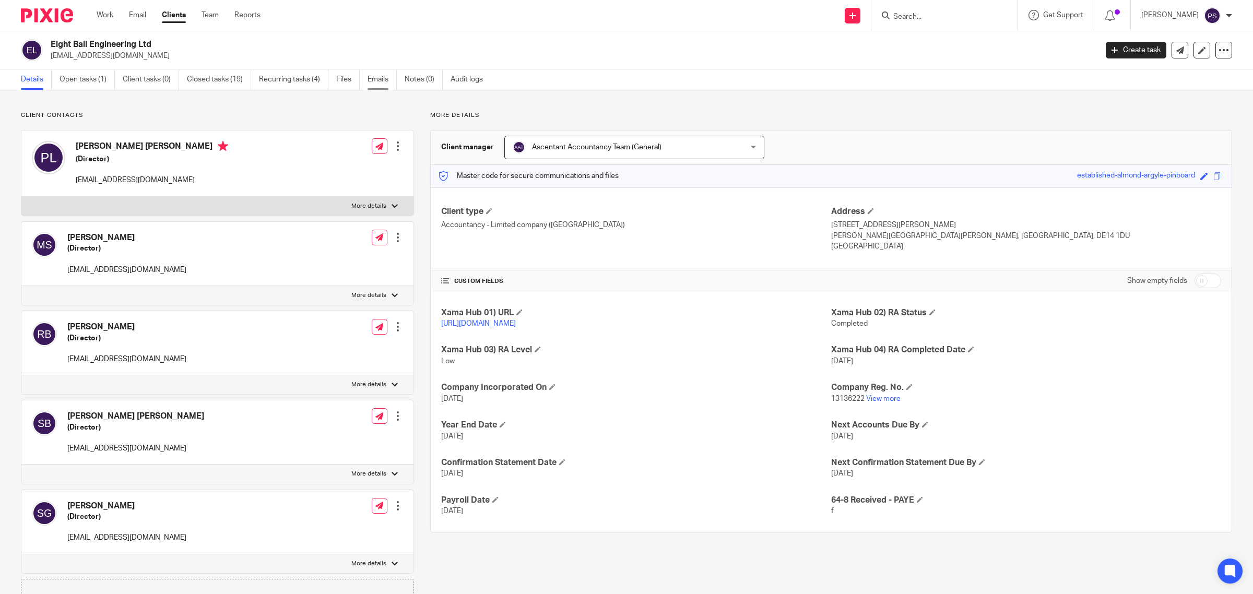
click at [377, 74] on link "Emails" at bounding box center [382, 79] width 29 height 20
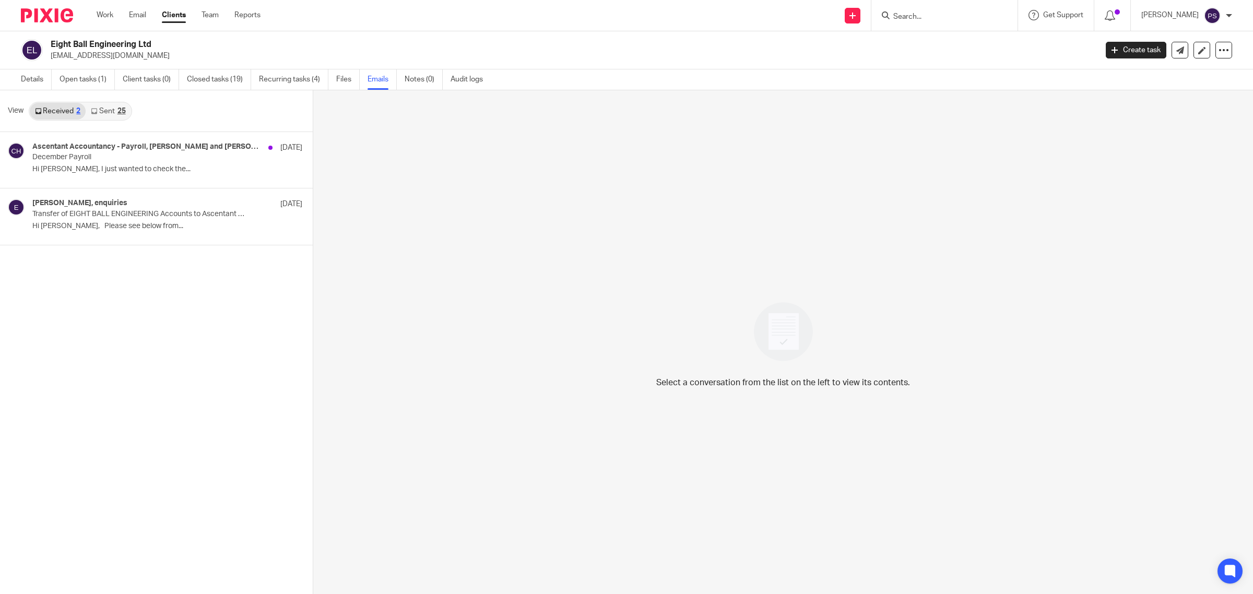
click at [113, 113] on link "Sent 25" at bounding box center [108, 111] width 45 height 17
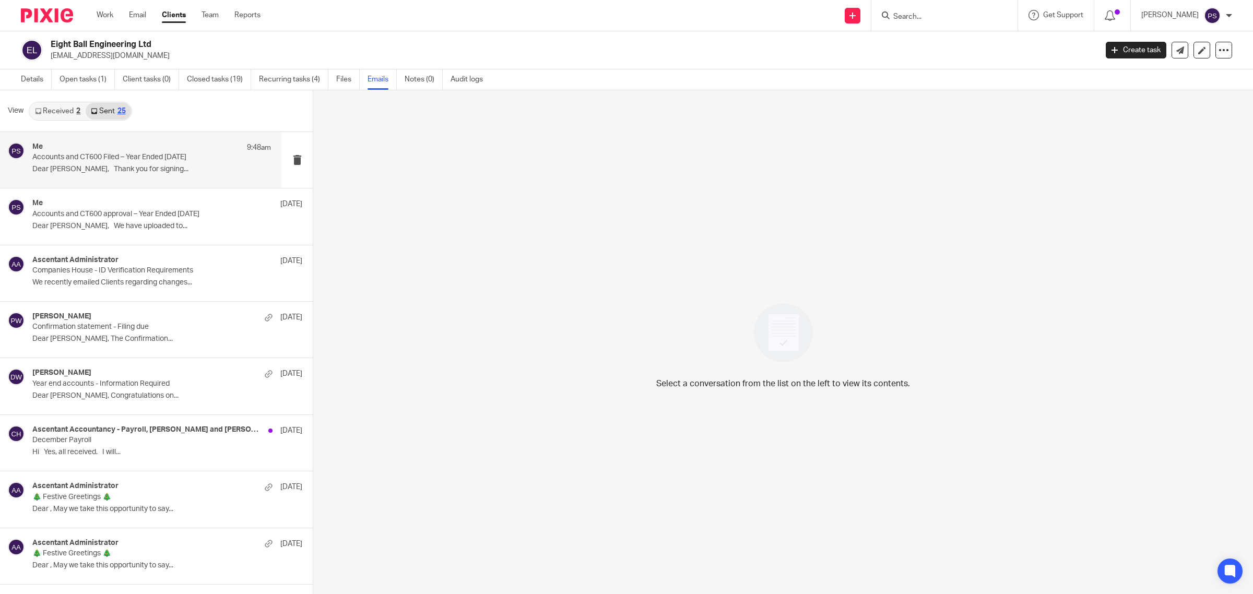
click at [113, 156] on p "Accounts and CT600 Filed – Year Ended 31st January 2025" at bounding box center [127, 157] width 191 height 9
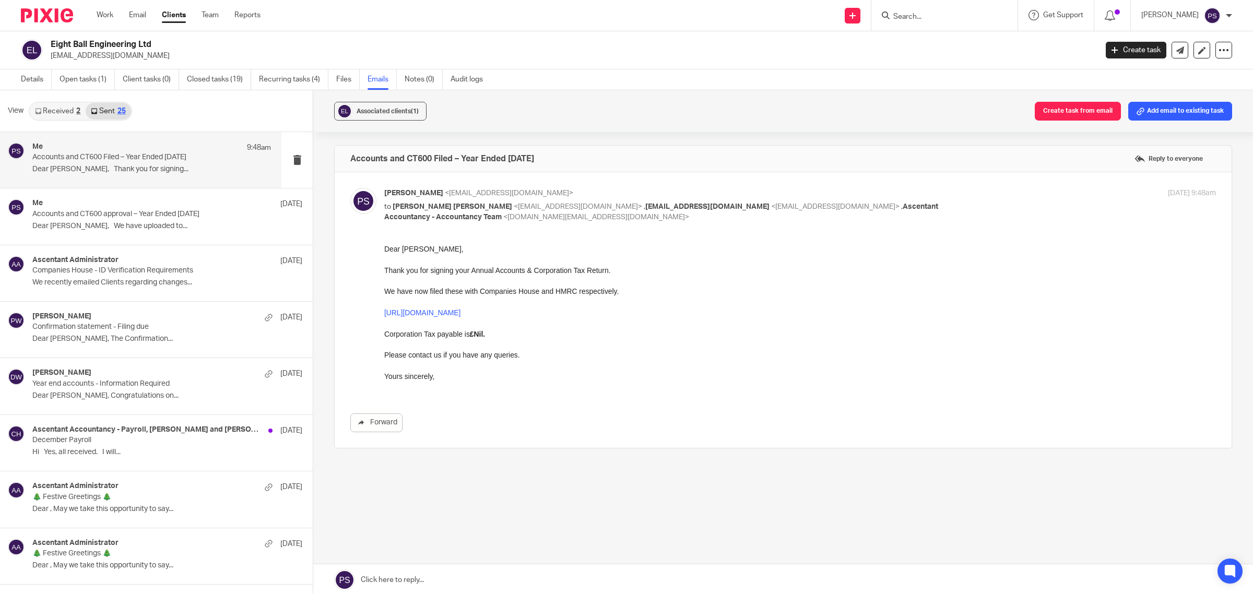
click at [932, 20] on input "Search" at bounding box center [939, 17] width 94 height 9
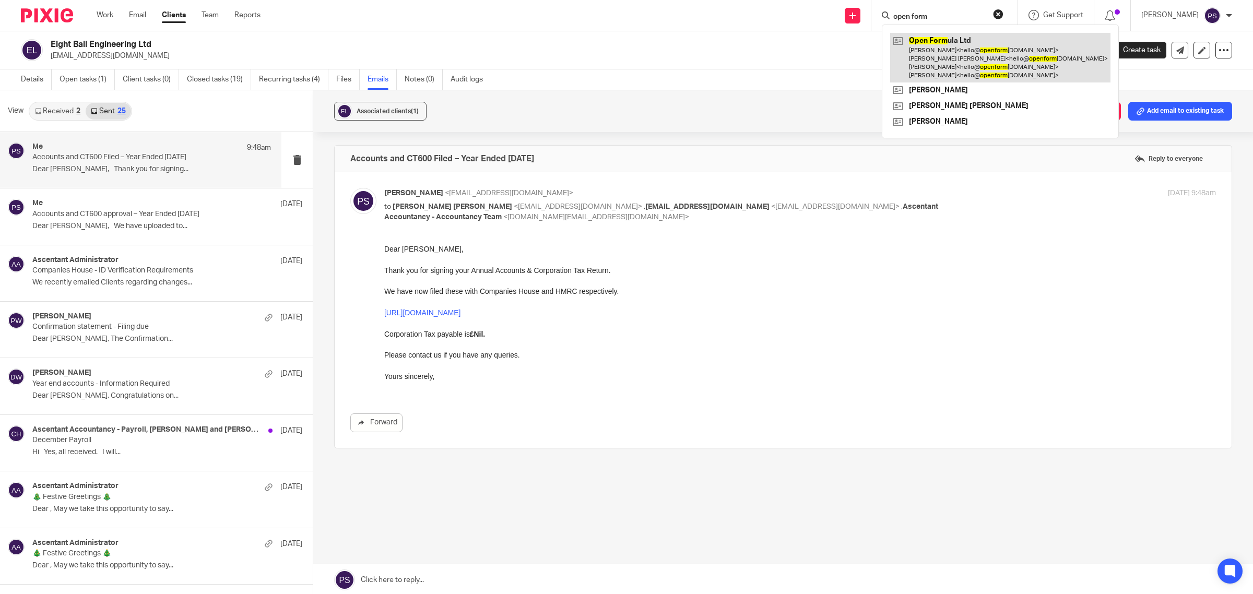
type input "open form"
click at [966, 55] on link at bounding box center [1000, 58] width 220 height 50
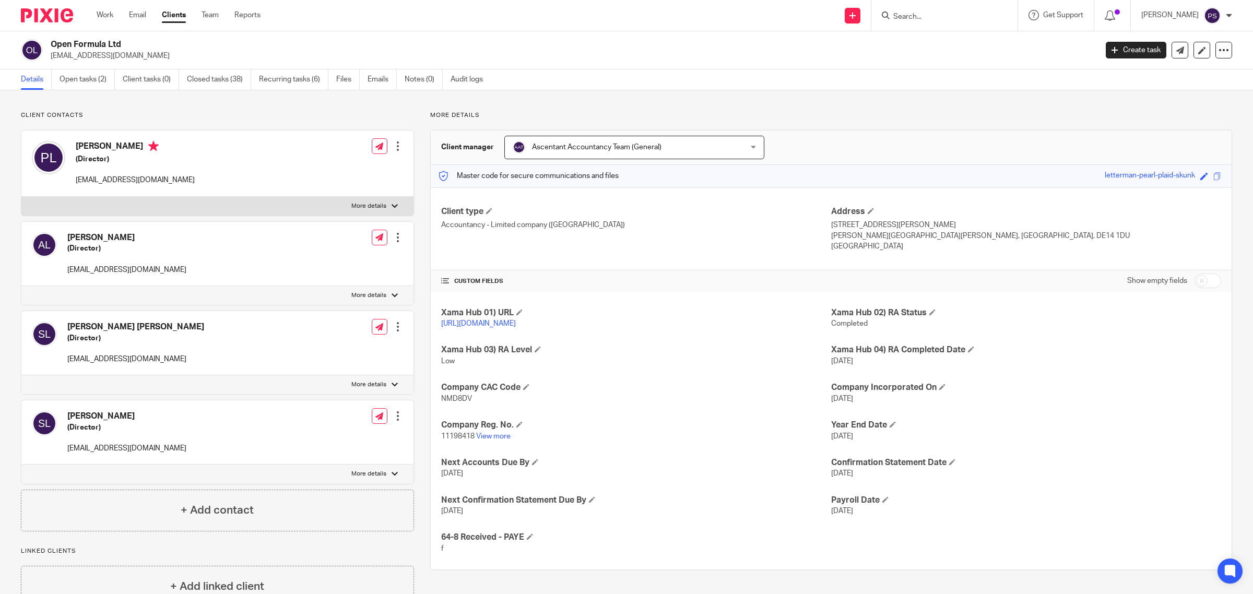
drag, startPoint x: 52, startPoint y: 43, endPoint x: 142, endPoint y: 45, distance: 89.8
click at [134, 45] on h2 "Open Formula Ltd" at bounding box center [467, 44] width 832 height 11
copy h2 "Open Formula Ltd"
